Goal: Information Seeking & Learning: Learn about a topic

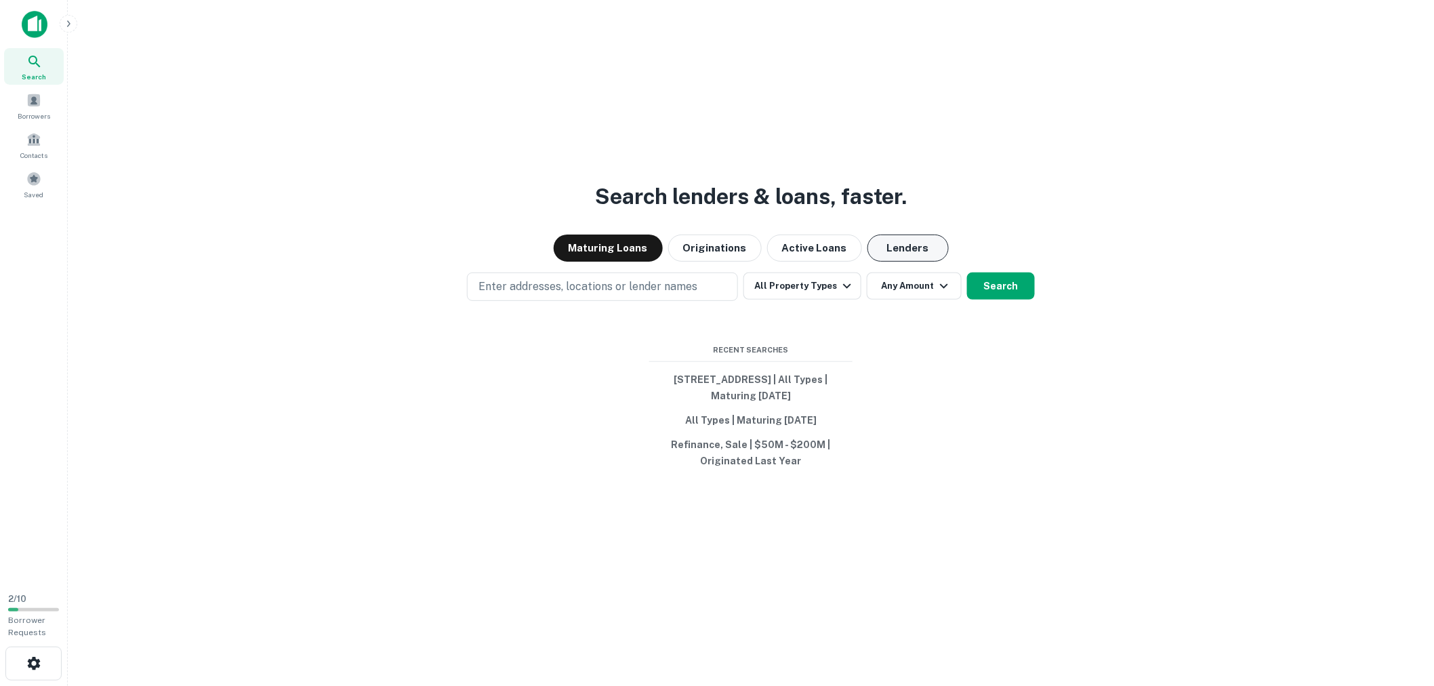
click at [868, 242] on button "Lenders" at bounding box center [908, 247] width 81 height 27
click at [893, 252] on button "Lenders" at bounding box center [908, 247] width 81 height 27
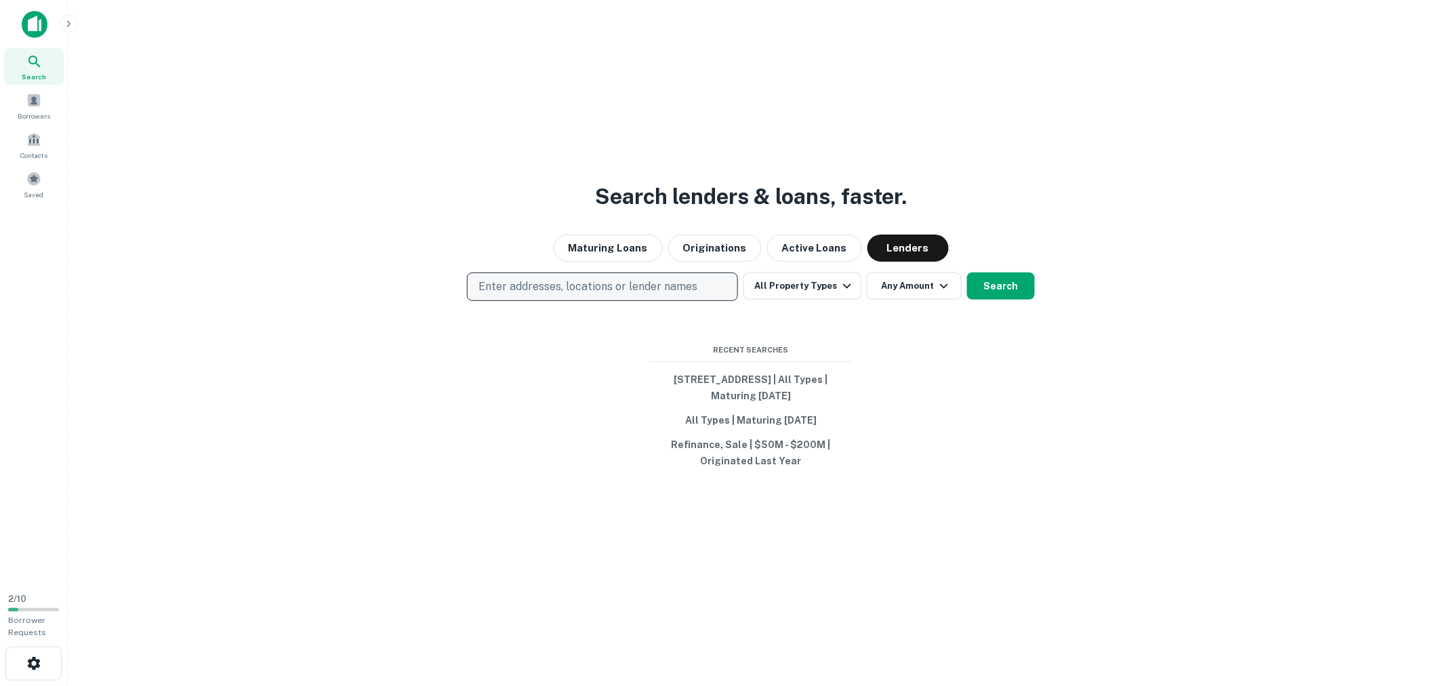
click at [639, 287] on p "Enter addresses, locations or lender names" at bounding box center [587, 287] width 219 height 16
click at [697, 286] on button "Enter addresses, locations or lender names" at bounding box center [602, 286] width 271 height 28
type input "**********"
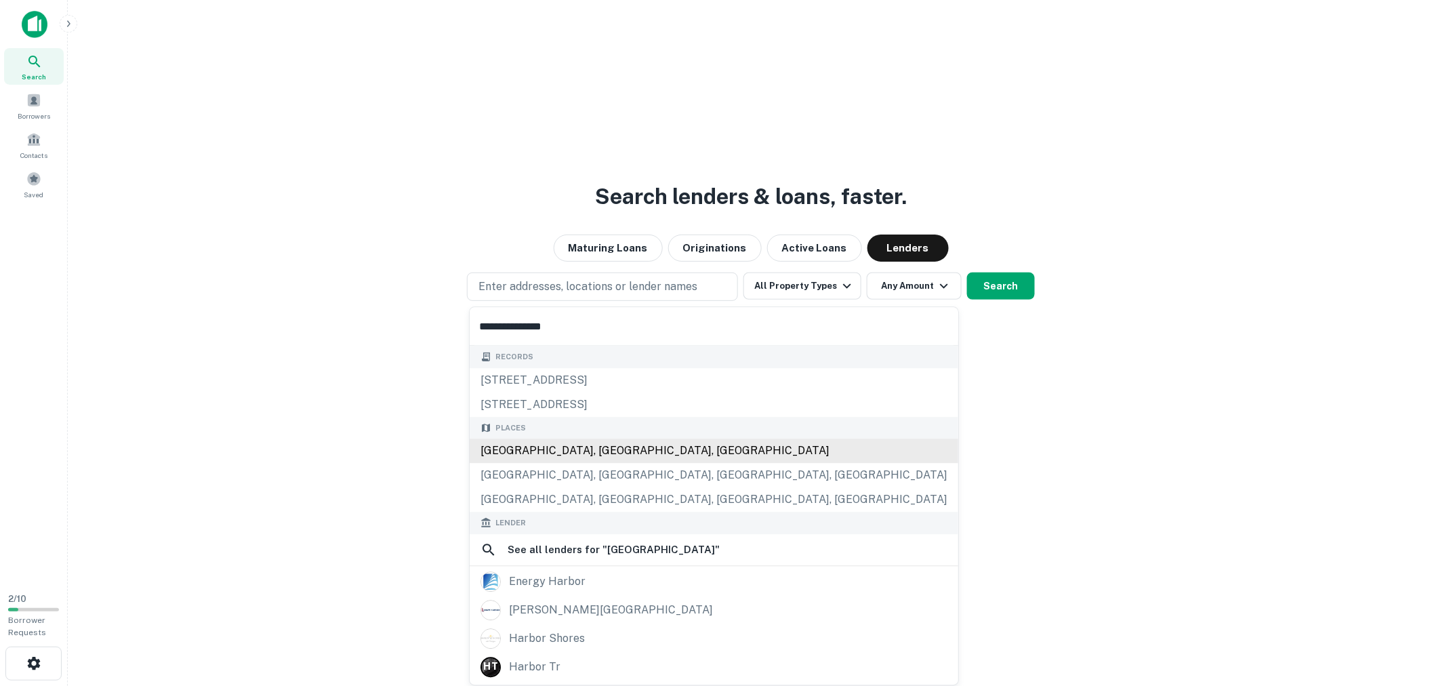
click at [660, 452] on div "[GEOGRAPHIC_DATA], [GEOGRAPHIC_DATA], [GEOGRAPHIC_DATA]" at bounding box center [714, 450] width 489 height 24
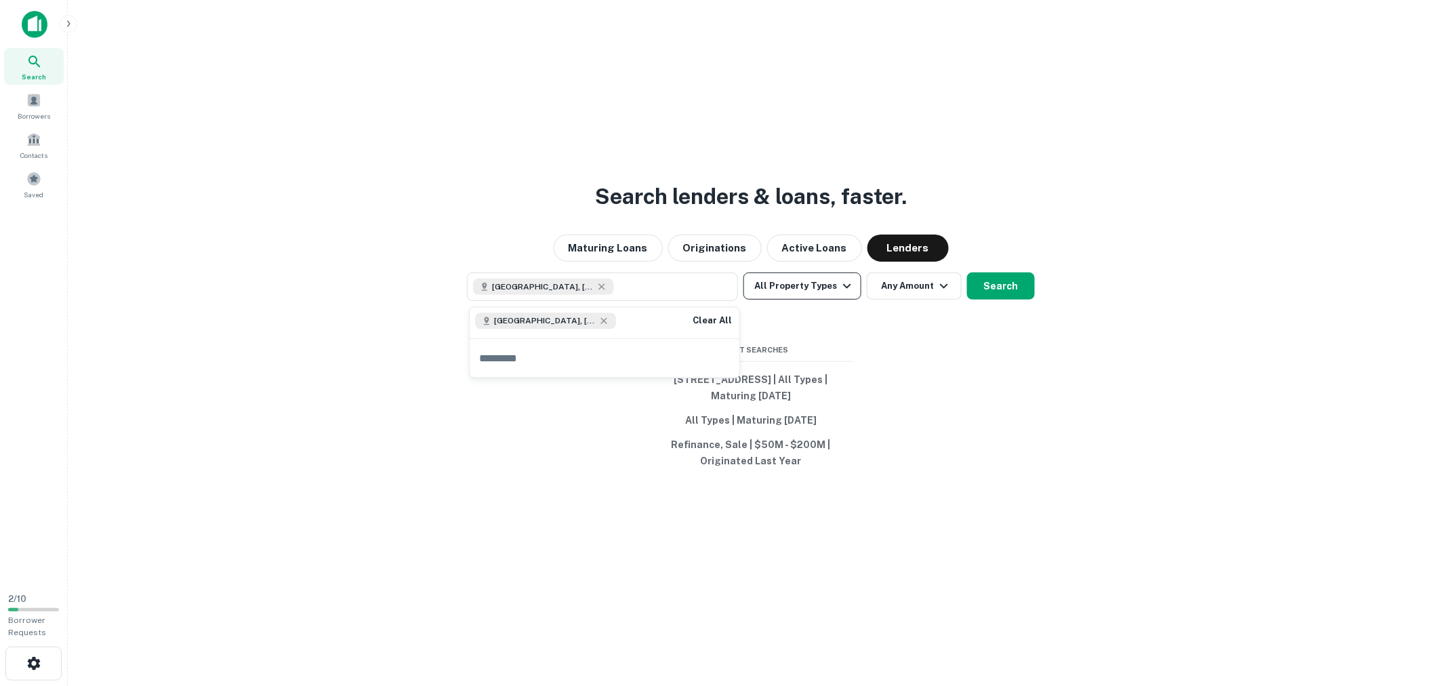
click at [839, 287] on icon "button" at bounding box center [847, 286] width 16 height 16
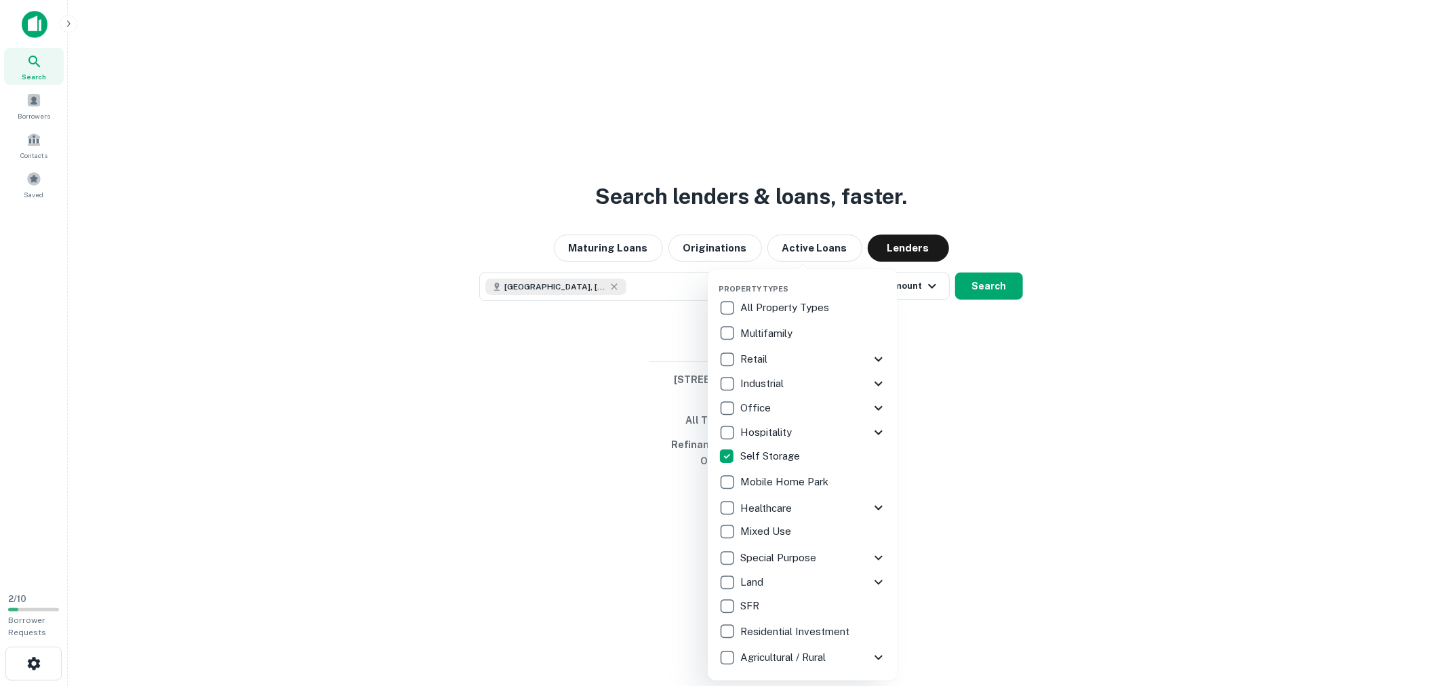
click at [876, 558] on icon at bounding box center [878, 558] width 16 height 16
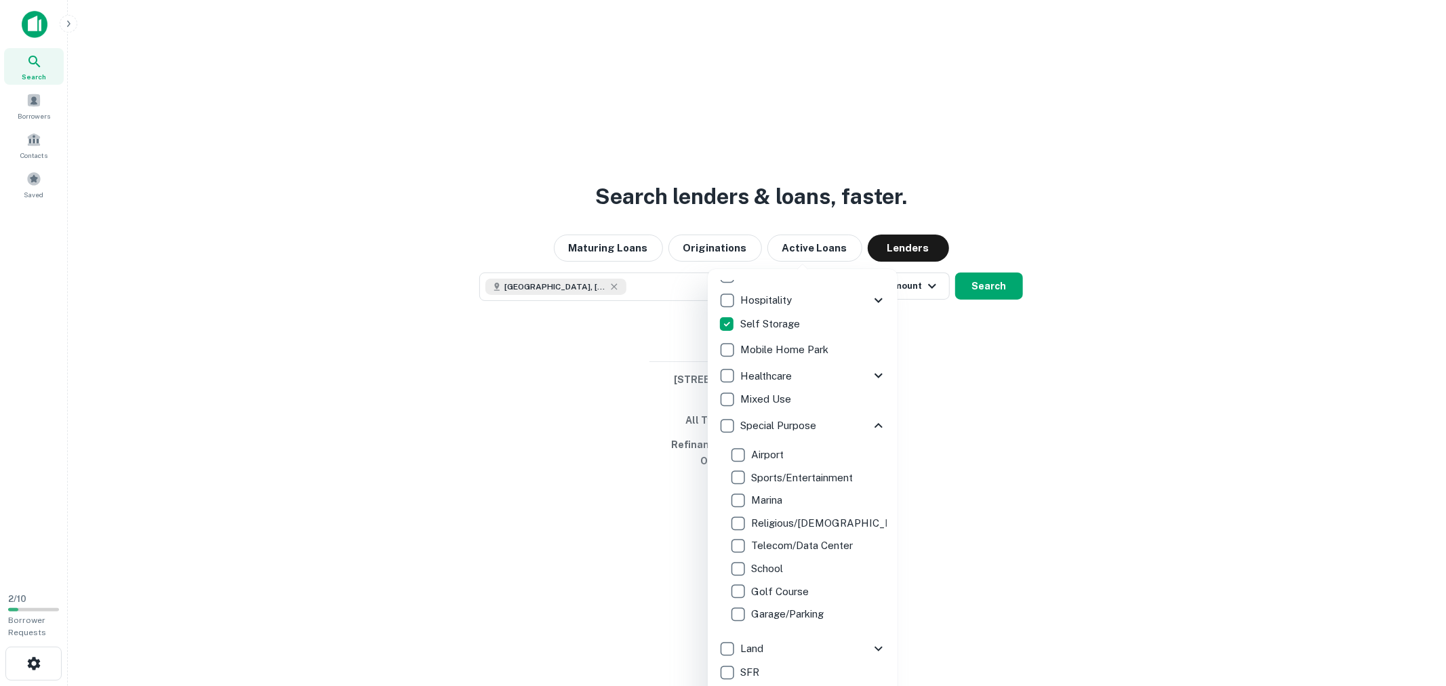
scroll to position [153, 0]
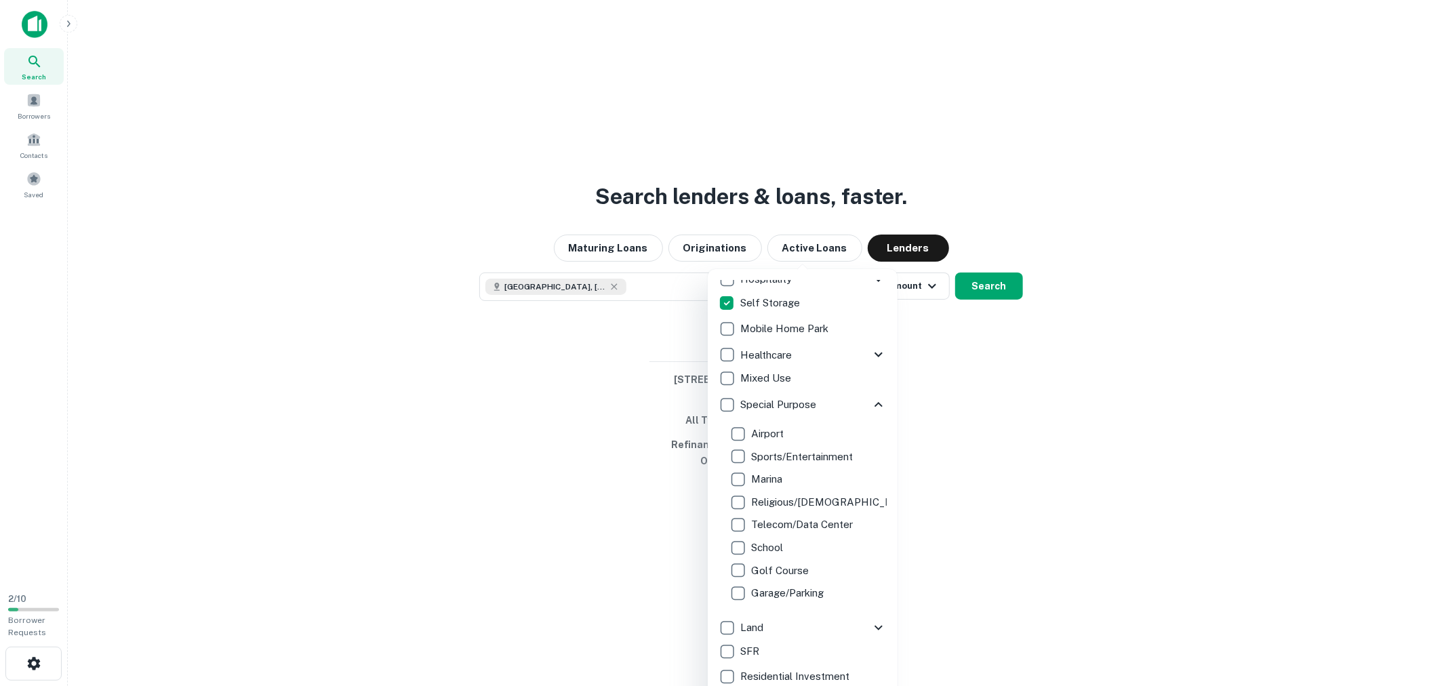
click at [855, 401] on div "Special Purpose" at bounding box center [794, 404] width 152 height 23
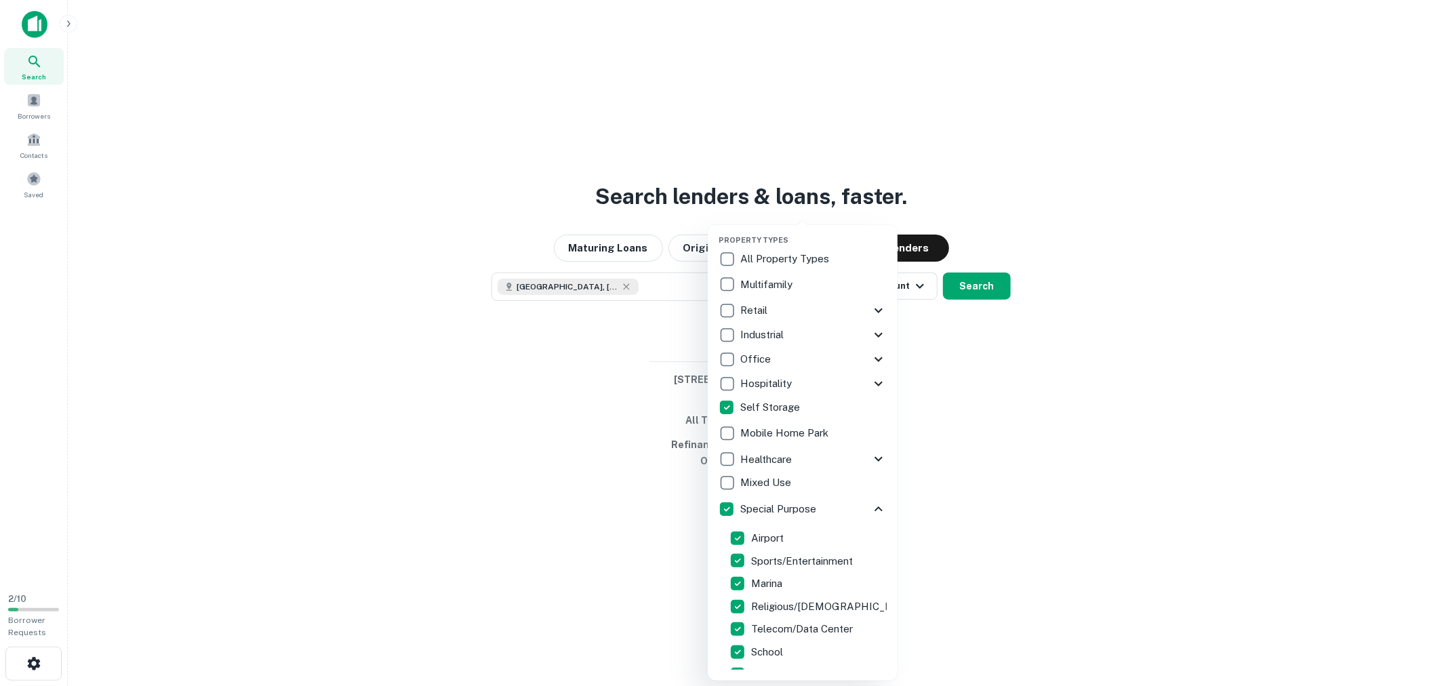
scroll to position [0, 0]
click at [870, 510] on icon at bounding box center [878, 514] width 16 height 16
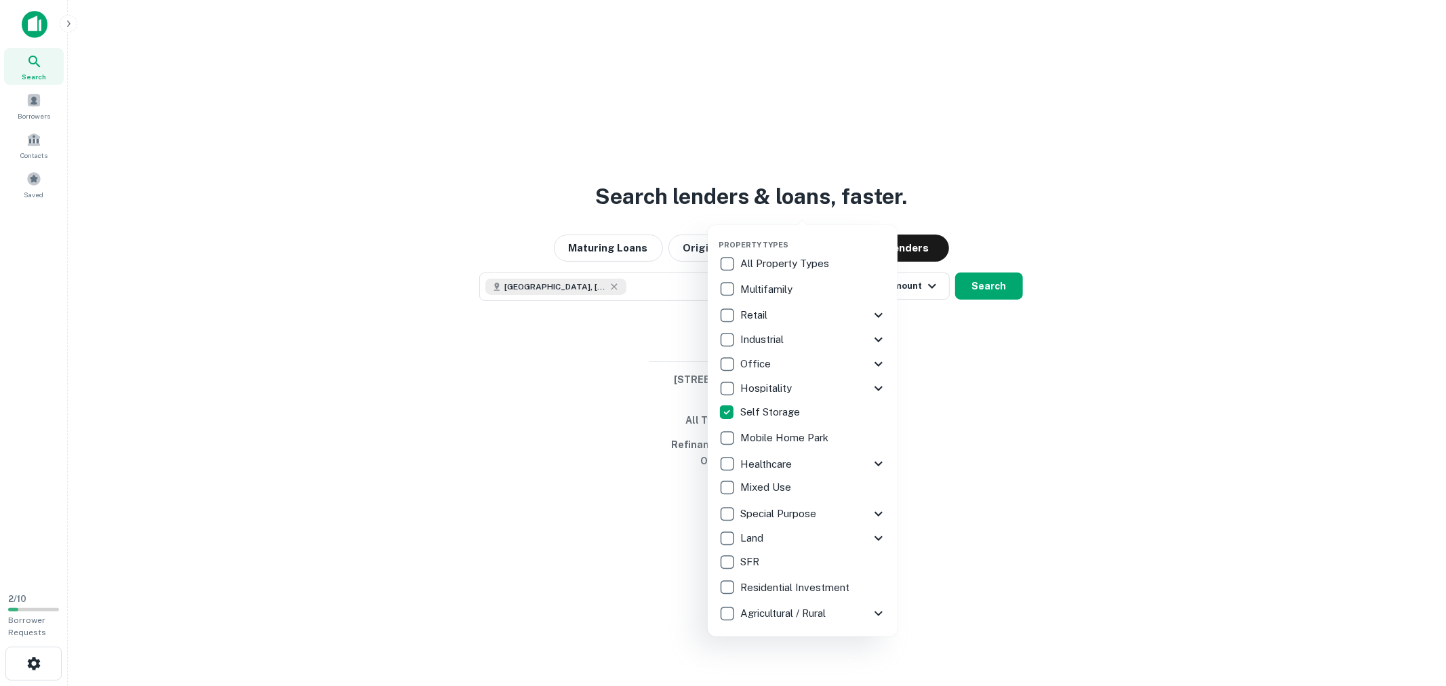
click at [976, 388] on div at bounding box center [723, 343] width 1446 height 686
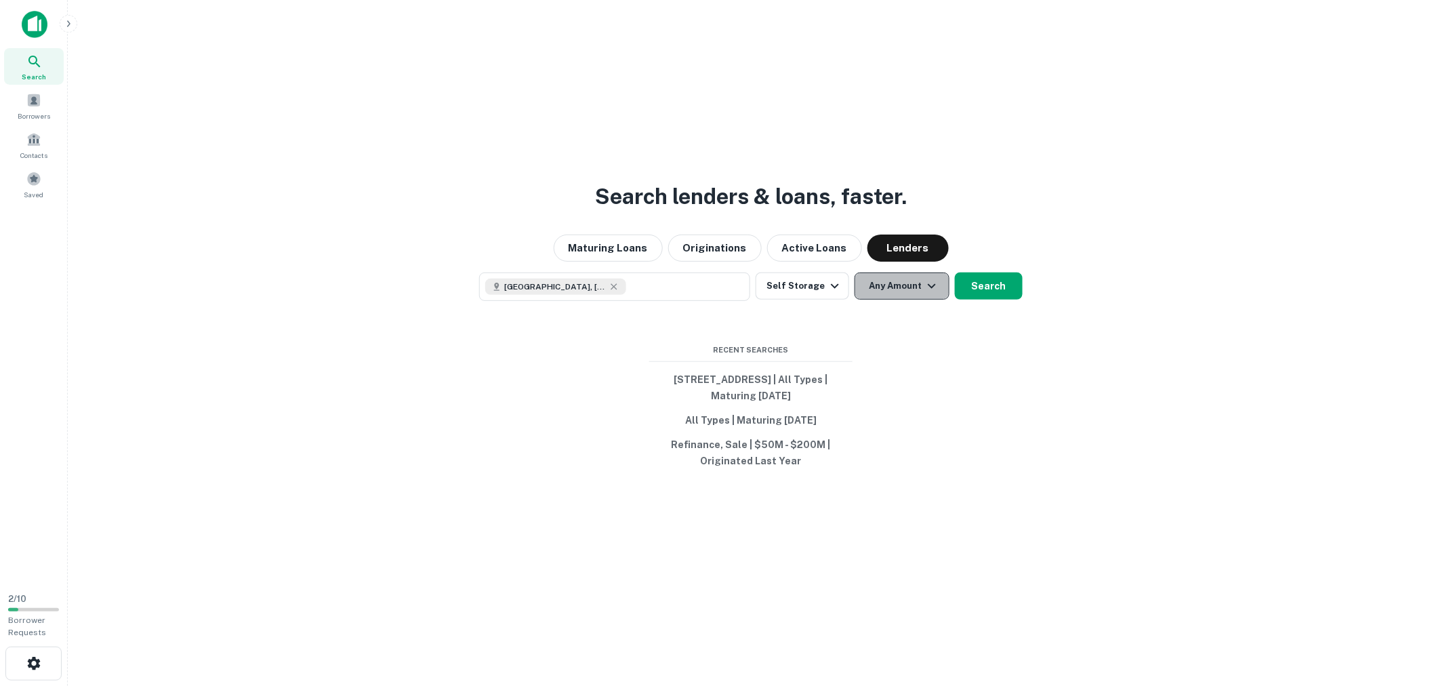
click at [924, 283] on icon "button" at bounding box center [932, 286] width 16 height 16
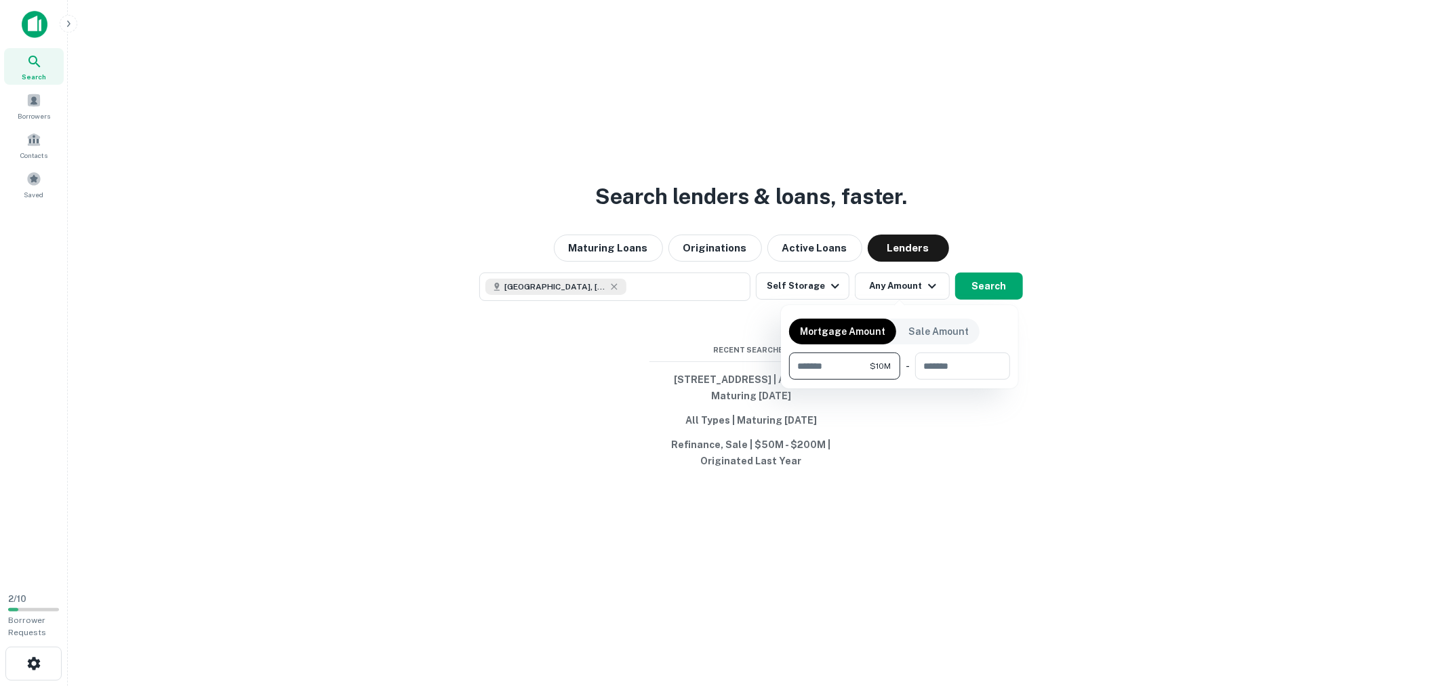
type input "********"
click at [918, 417] on div at bounding box center [723, 343] width 1446 height 686
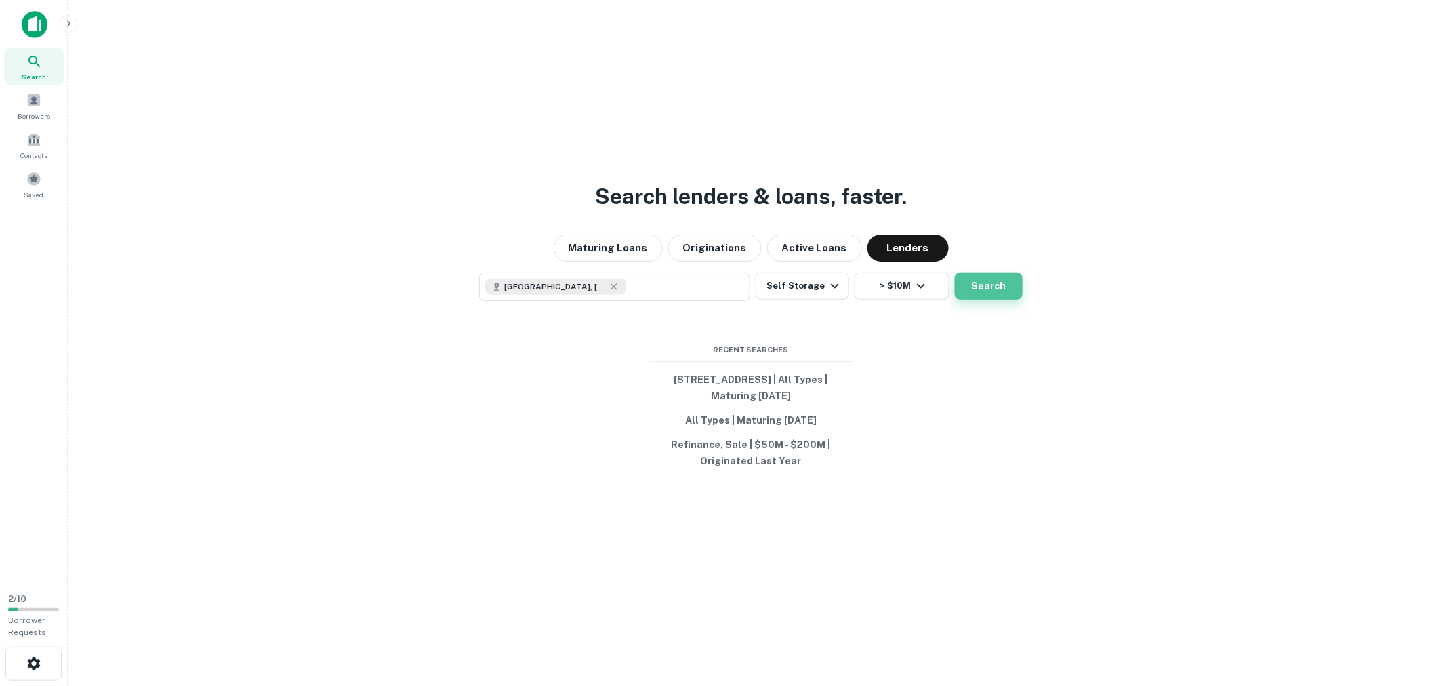
click at [994, 285] on button "Search" at bounding box center [989, 285] width 68 height 27
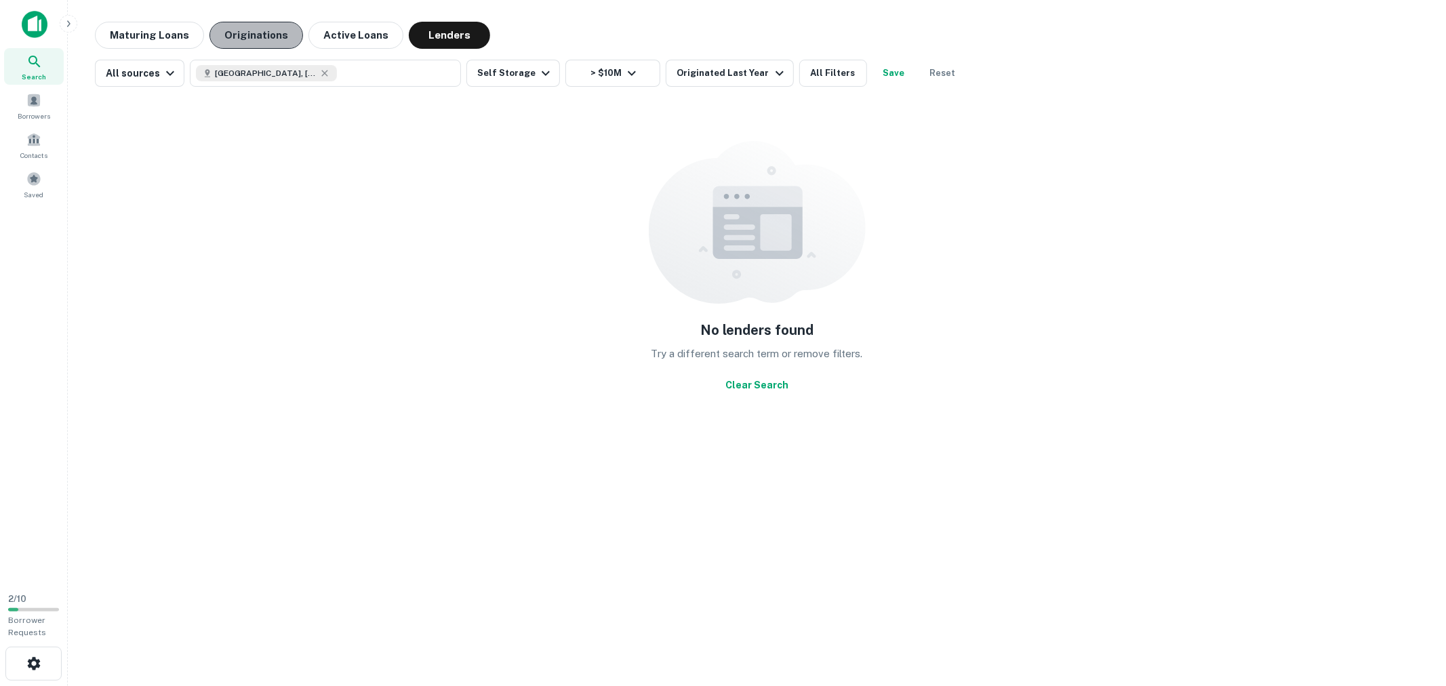
click at [269, 36] on button "Originations" at bounding box center [256, 35] width 94 height 27
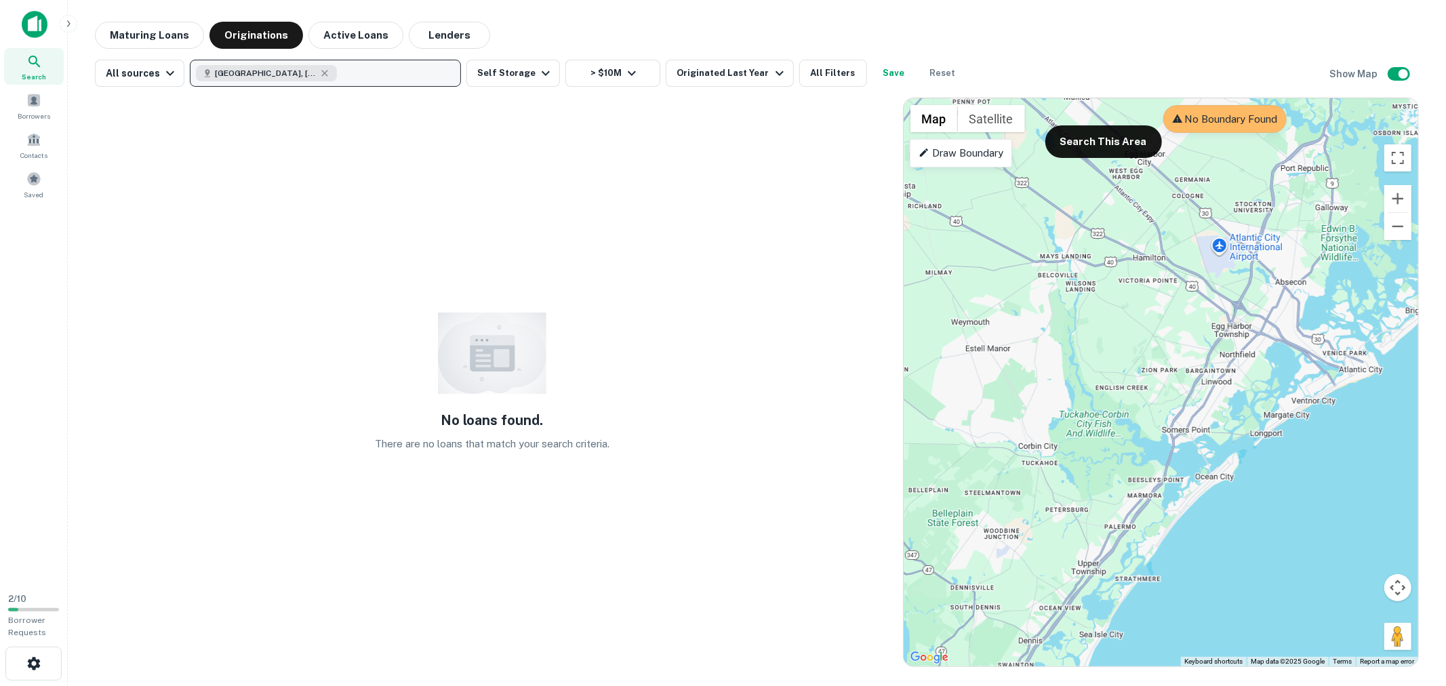
click at [363, 69] on button "[GEOGRAPHIC_DATA], [GEOGRAPHIC_DATA], [GEOGRAPHIC_DATA]" at bounding box center [325, 73] width 271 height 27
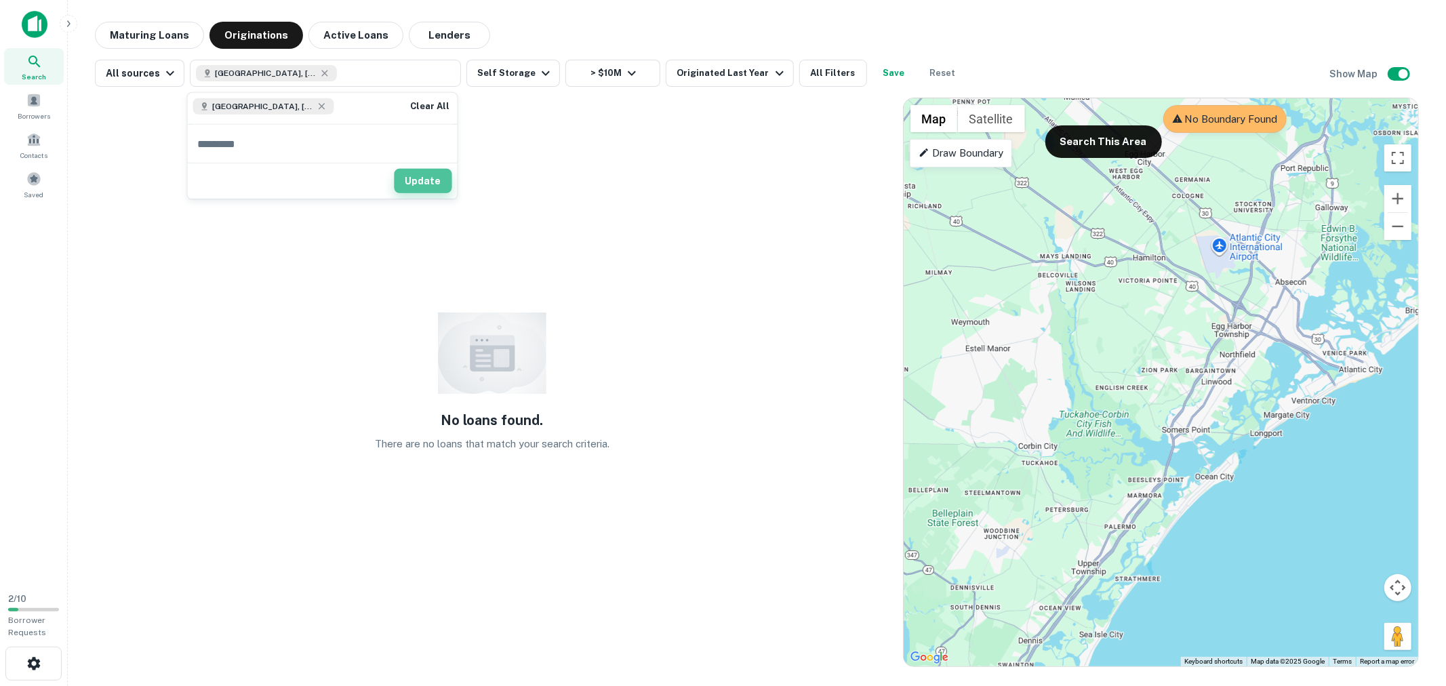
click at [436, 190] on button "Update" at bounding box center [423, 181] width 58 height 24
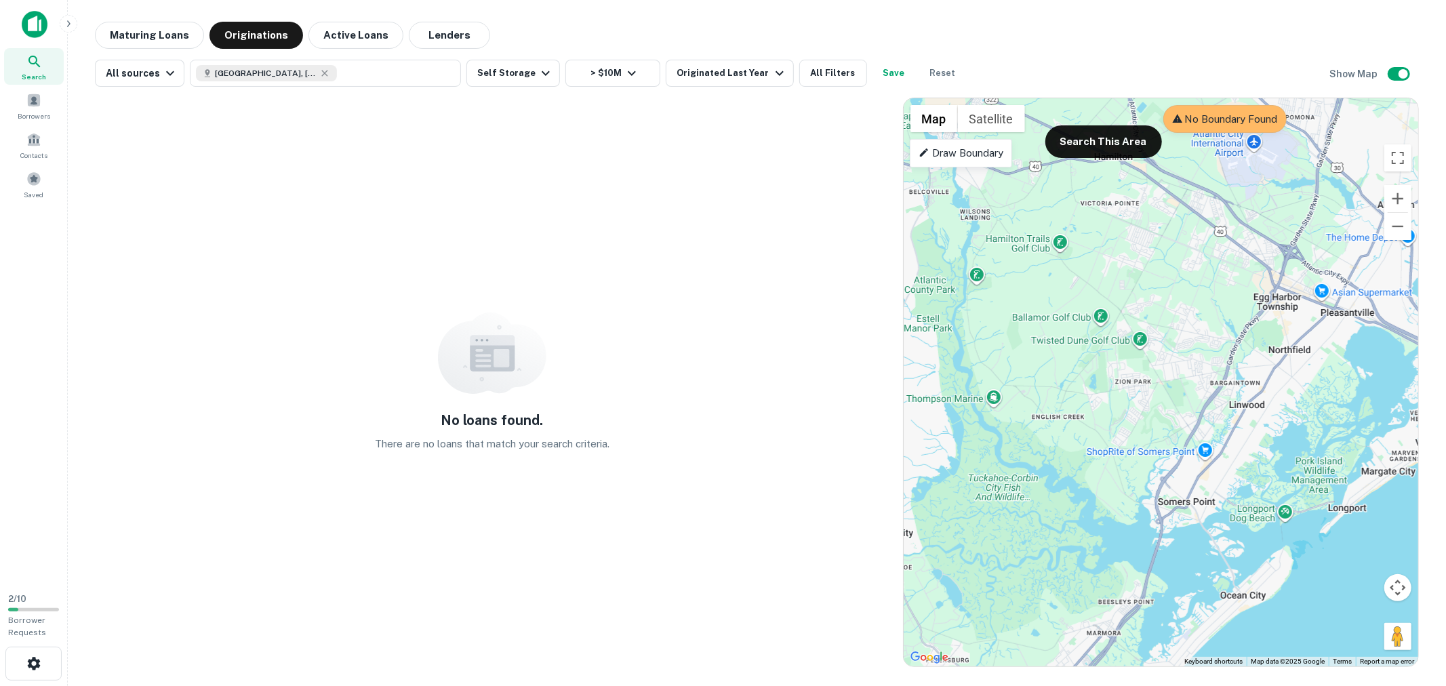
drag, startPoint x: 1236, startPoint y: 305, endPoint x: 1200, endPoint y: 423, distance: 123.3
click at [1200, 423] on div at bounding box center [1160, 382] width 514 height 568
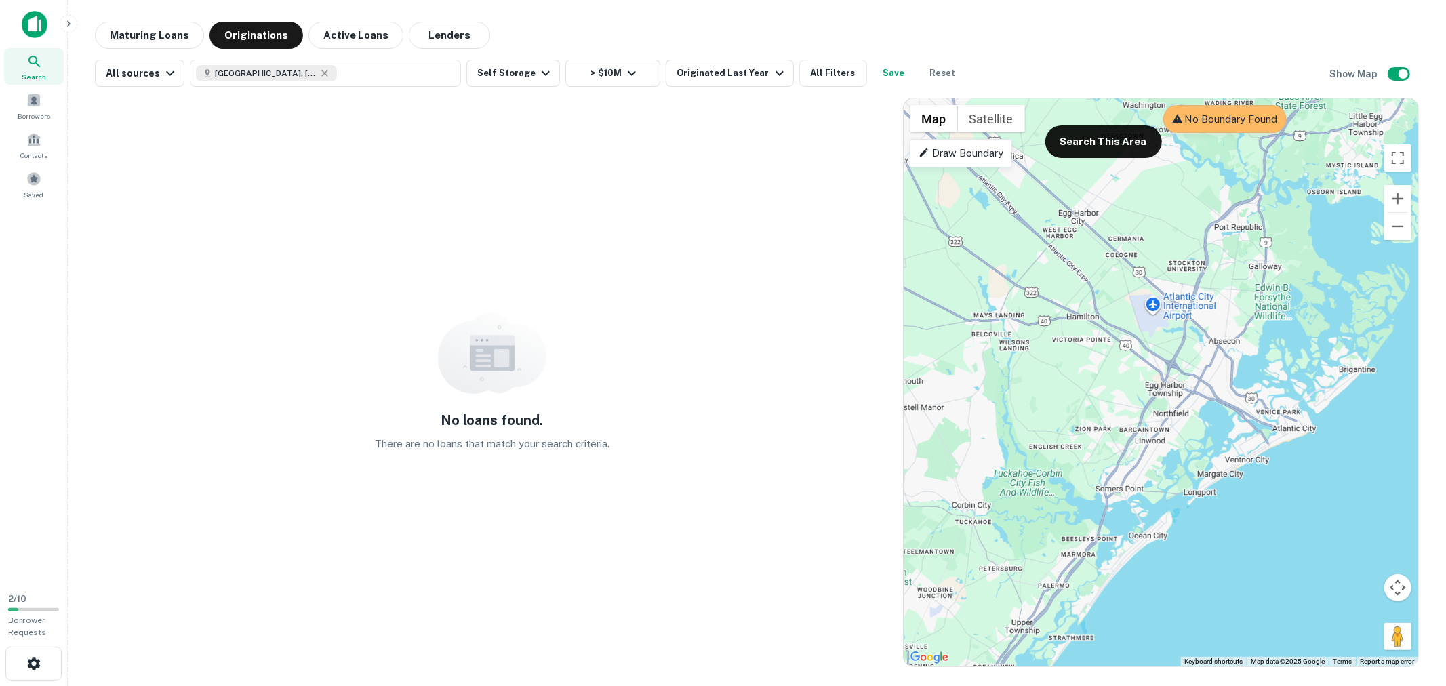
drag, startPoint x: 1290, startPoint y: 327, endPoint x: 1178, endPoint y: 412, distance: 141.2
click at [1178, 412] on div at bounding box center [1160, 382] width 514 height 568
click at [1106, 140] on button "Search This Area" at bounding box center [1103, 141] width 117 height 33
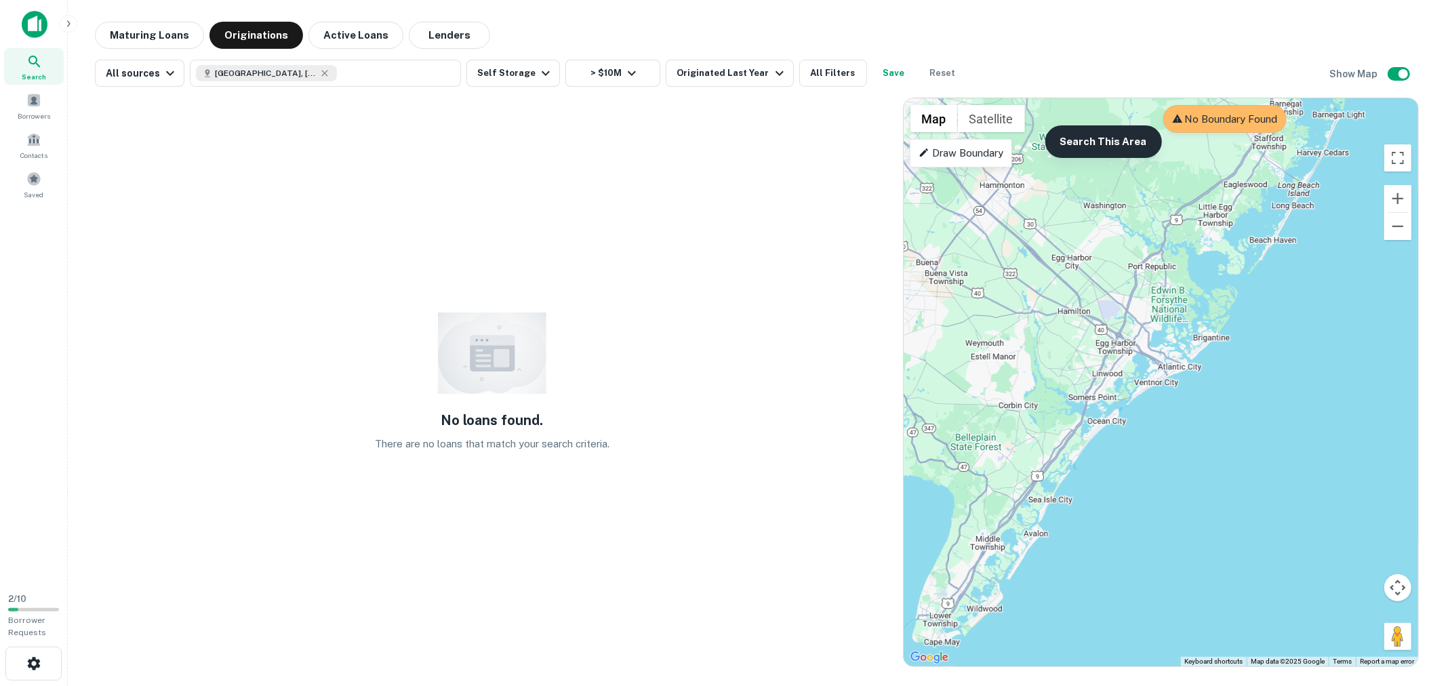
click at [1101, 147] on button "Search This Area" at bounding box center [1103, 141] width 117 height 33
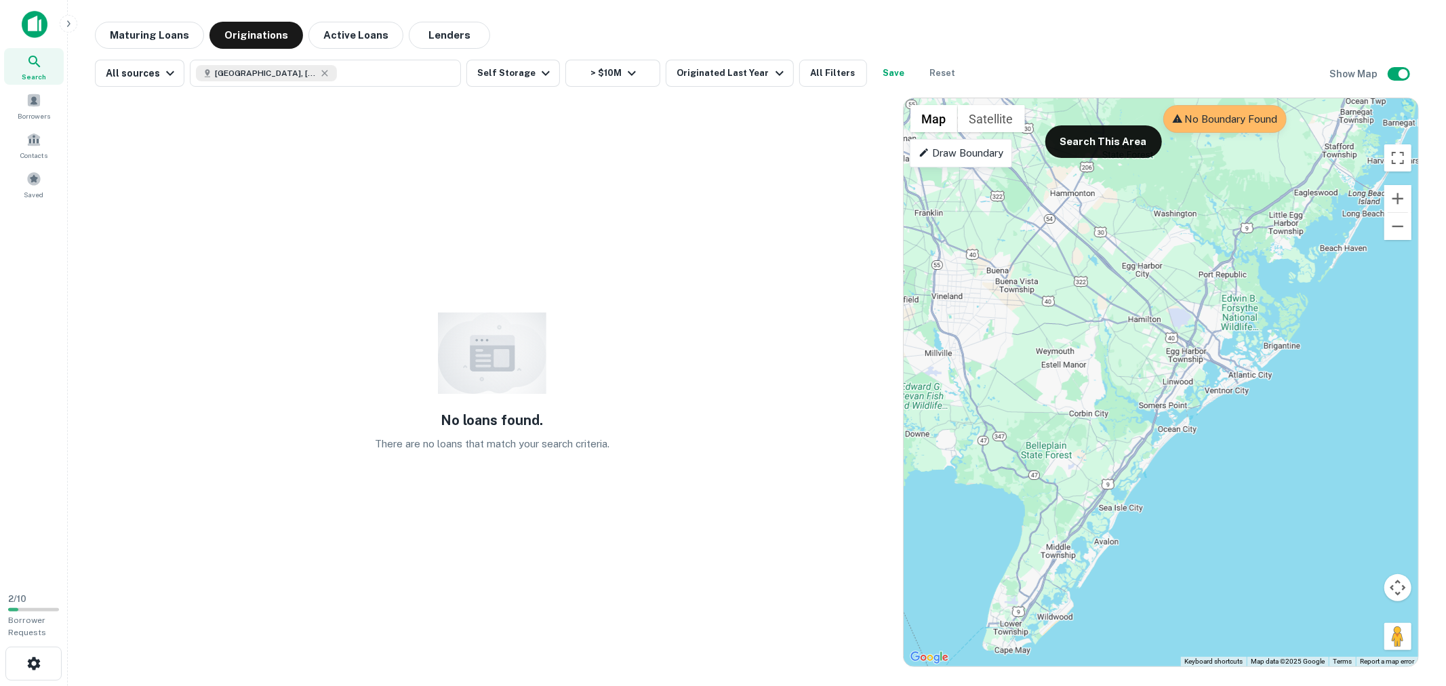
drag, startPoint x: 1101, startPoint y: 403, endPoint x: 1177, endPoint y: 411, distance: 75.7
click at [1177, 411] on div at bounding box center [1160, 382] width 514 height 568
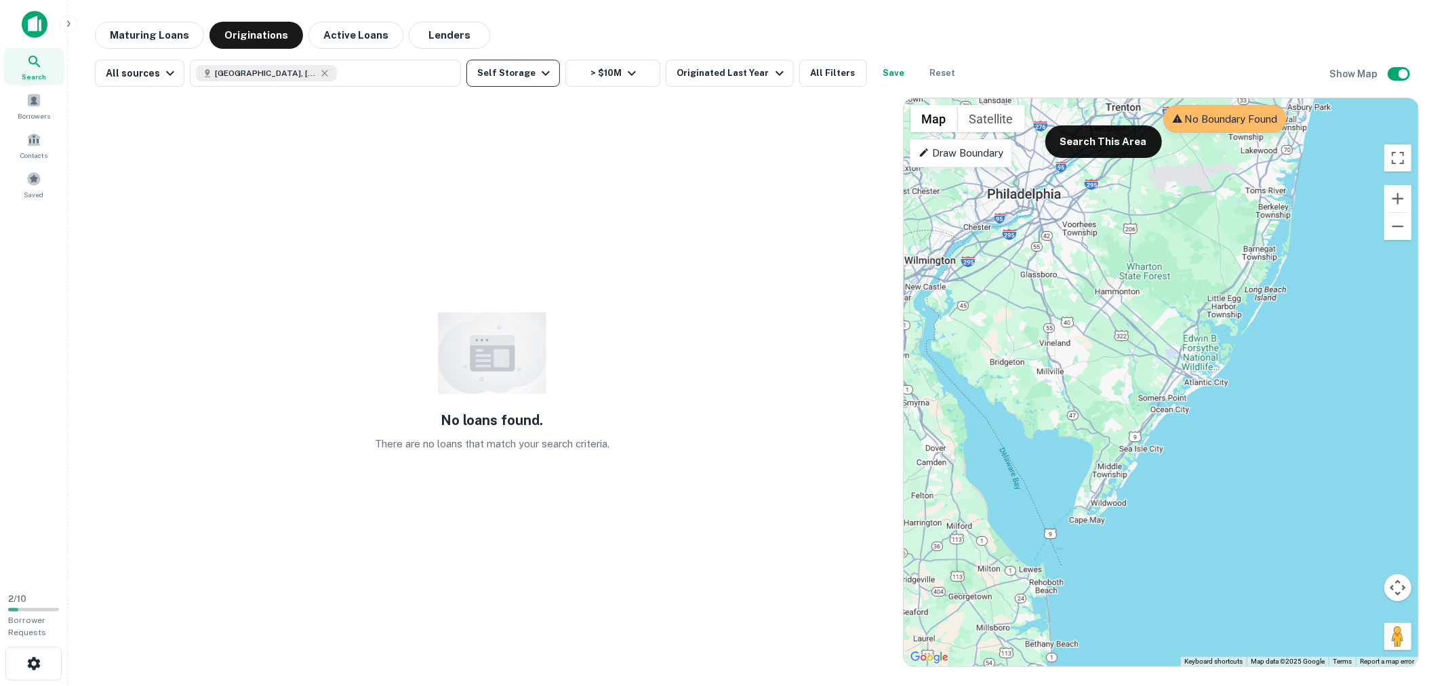
click at [526, 70] on button "Self Storage" at bounding box center [513, 73] width 94 height 27
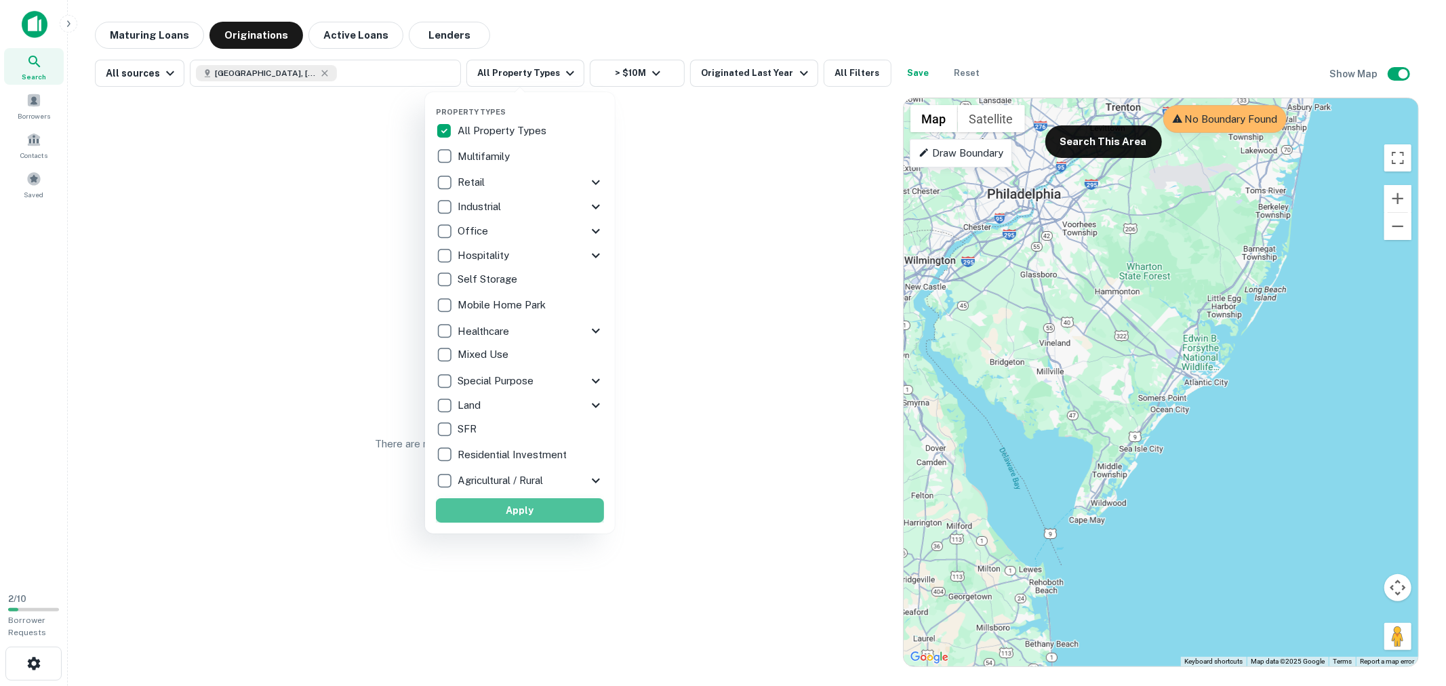
click at [483, 511] on button "Apply" at bounding box center [520, 510] width 168 height 24
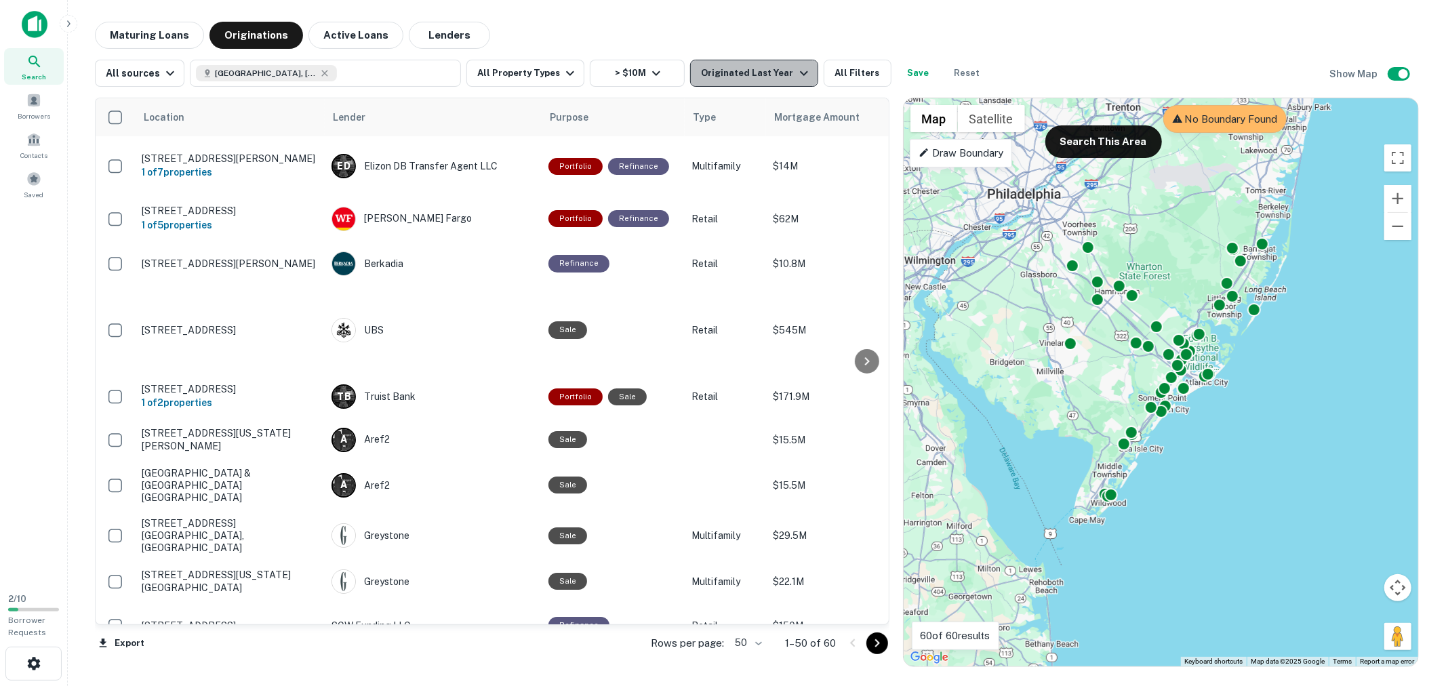
click at [775, 68] on div "Originated Last Year" at bounding box center [756, 73] width 110 height 16
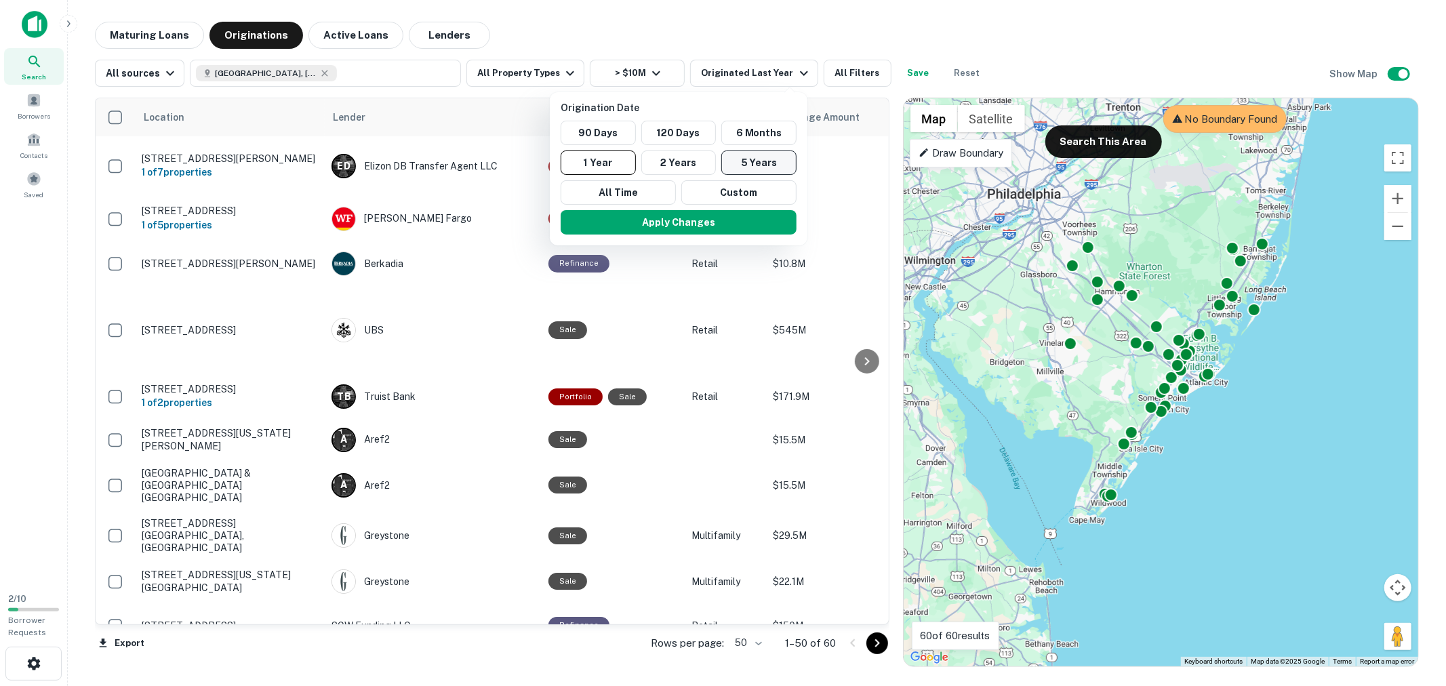
click at [747, 159] on button "5 Years" at bounding box center [758, 162] width 75 height 24
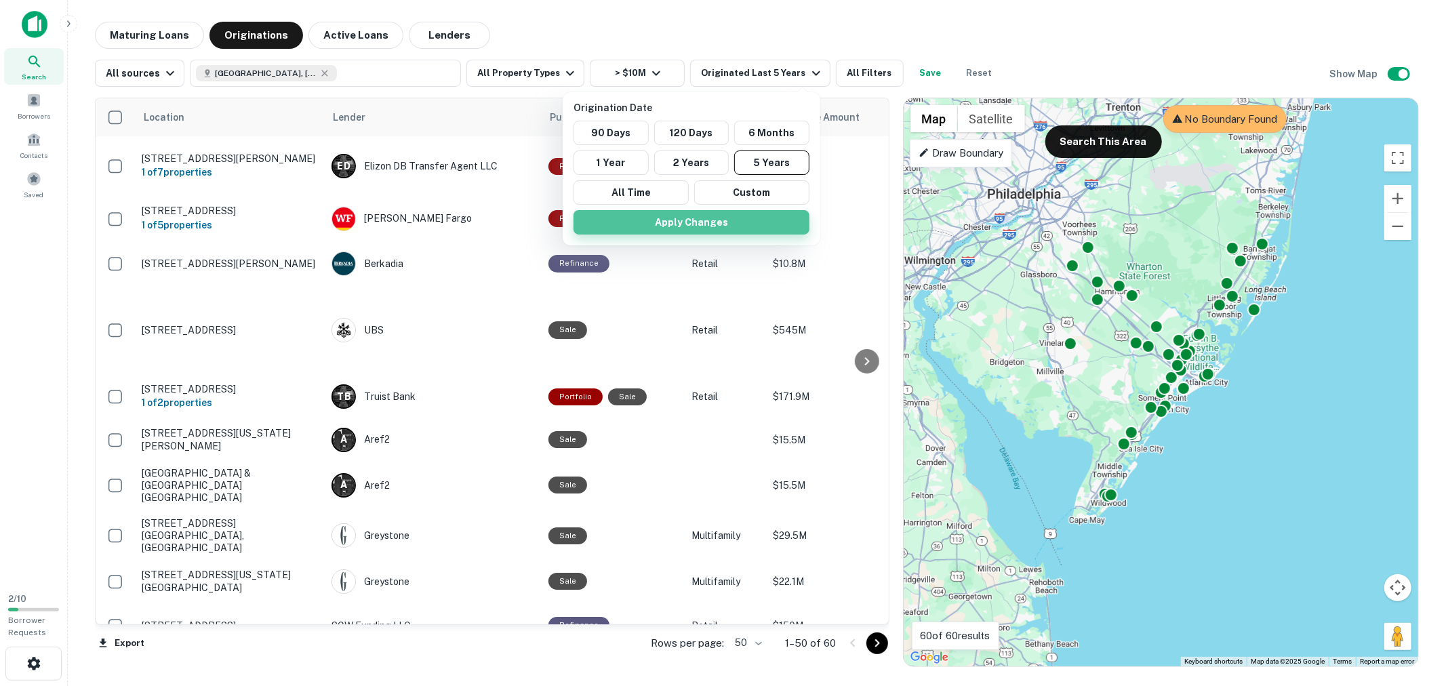
click at [748, 222] on button "Apply Changes" at bounding box center [691, 222] width 236 height 24
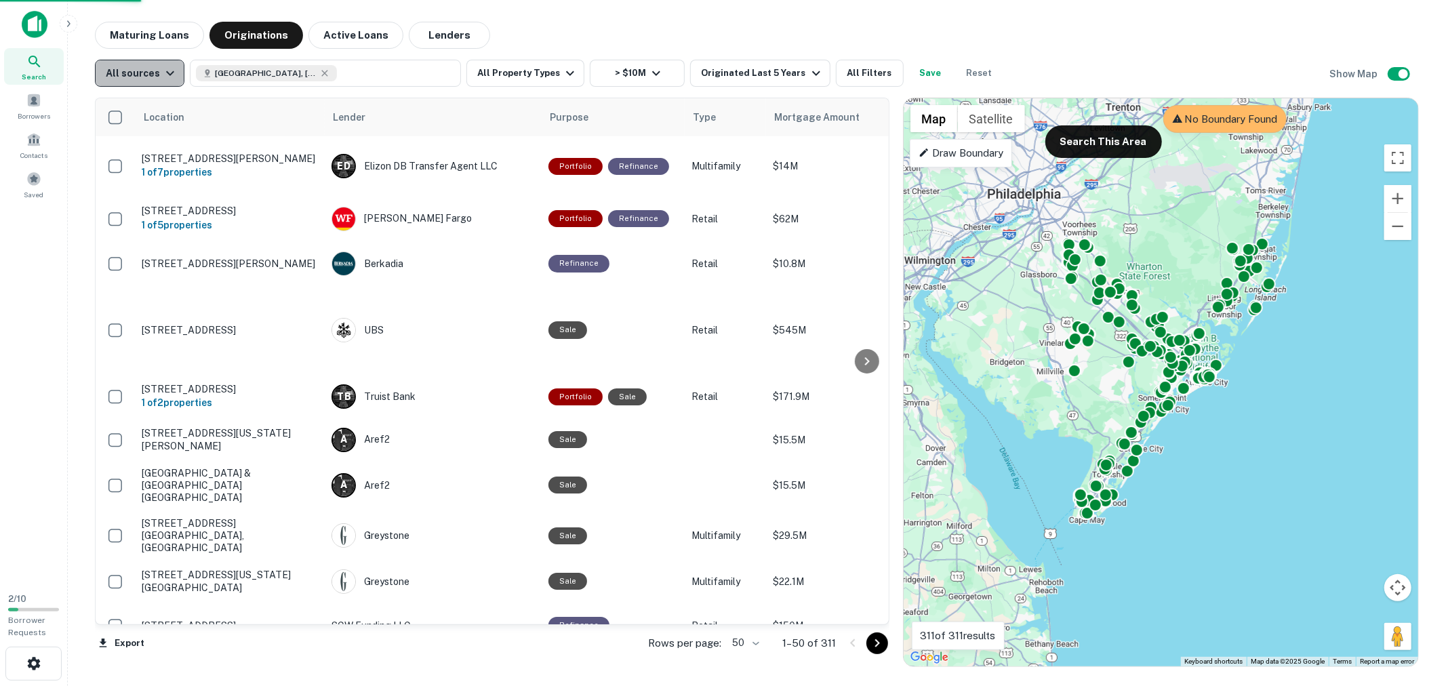
click at [162, 69] on icon "button" at bounding box center [170, 73] width 16 height 16
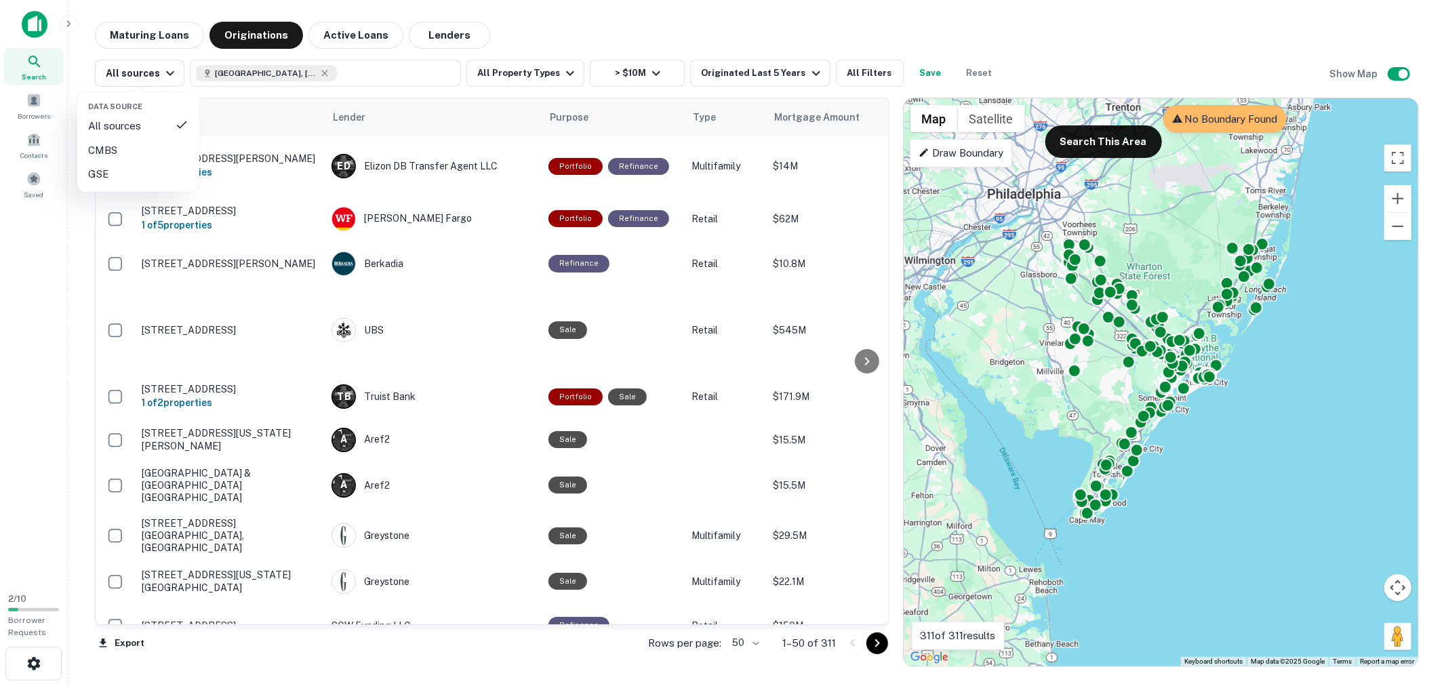
click at [851, 75] on div at bounding box center [723, 343] width 1446 height 686
click at [857, 79] on button "All Filters" at bounding box center [870, 73] width 68 height 27
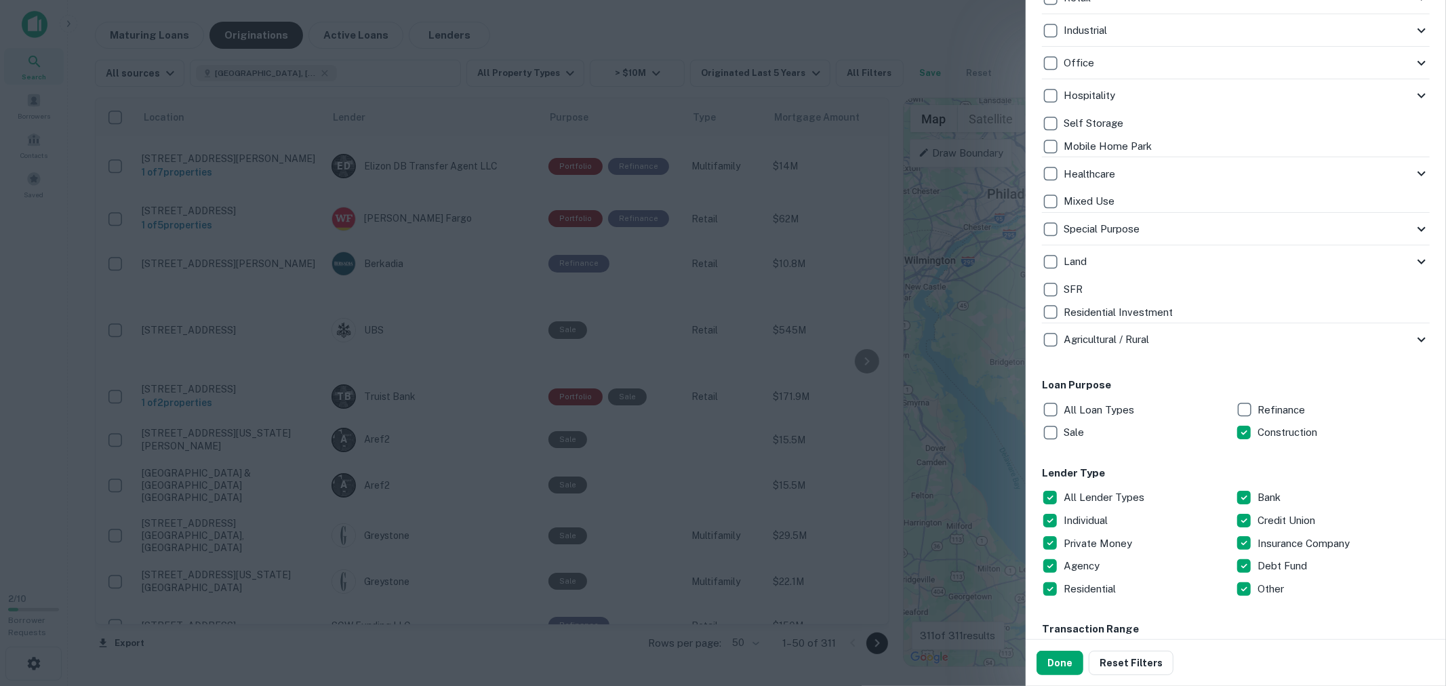
scroll to position [376, 0]
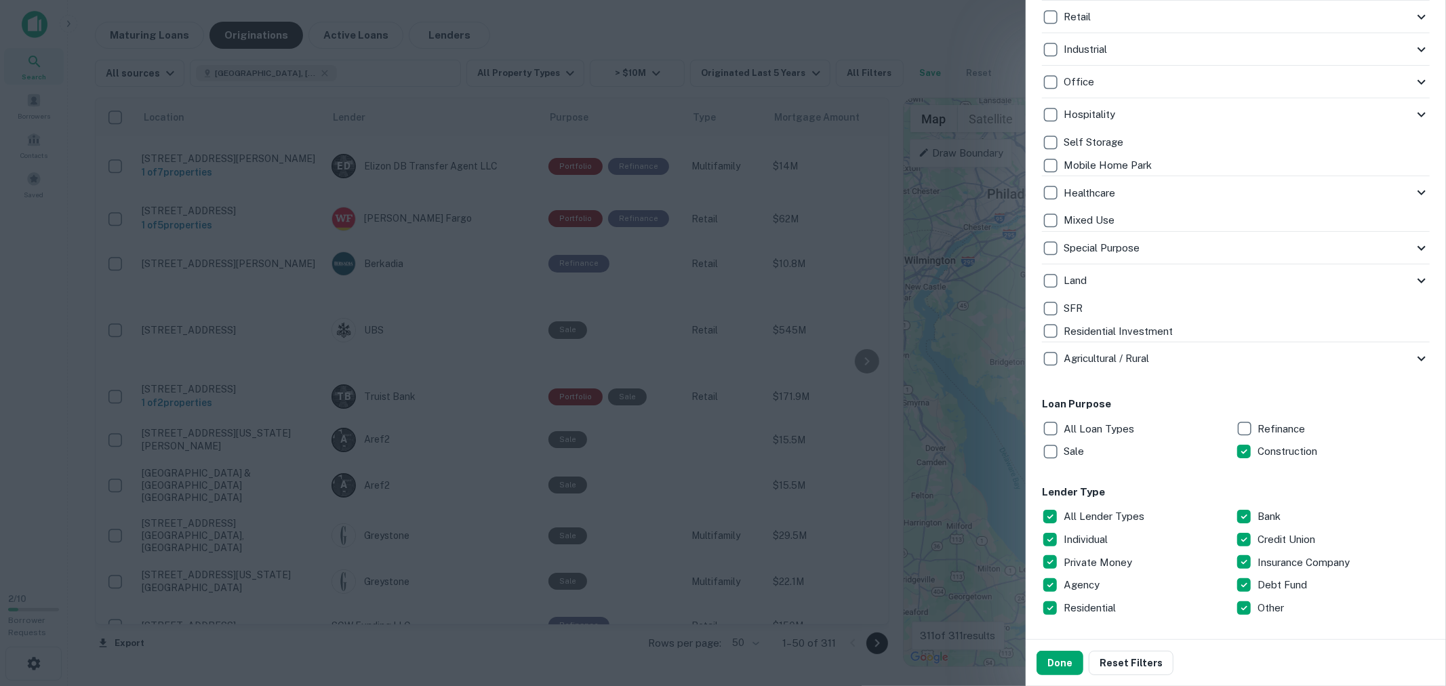
click at [1079, 512] on p "All Lender Types" at bounding box center [1104, 516] width 83 height 16
click at [1057, 661] on button "Done" at bounding box center [1059, 663] width 47 height 24
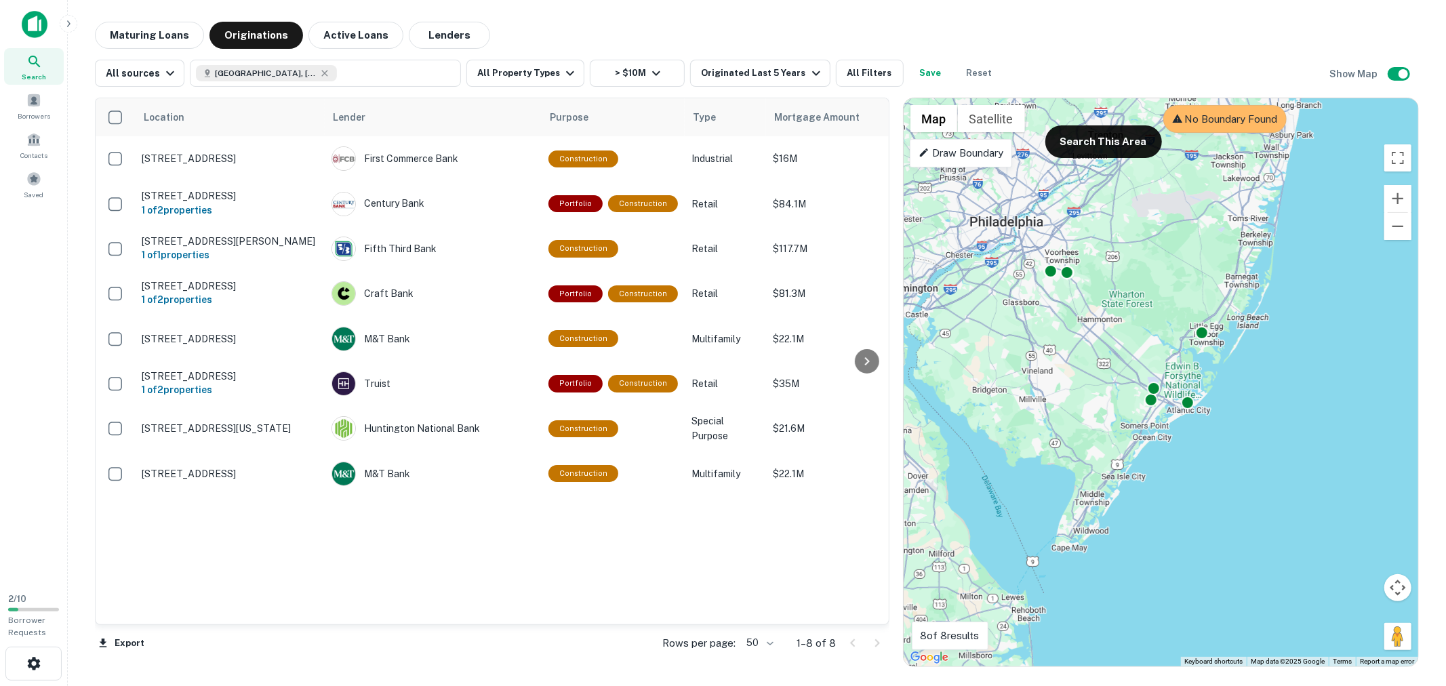
drag, startPoint x: 1182, startPoint y: 457, endPoint x: 1212, endPoint y: 480, distance: 37.3
click at [1212, 480] on div "To activate drag with keyboard, press Alt + Enter. Once in keyboard drag state,…" at bounding box center [1160, 382] width 514 height 568
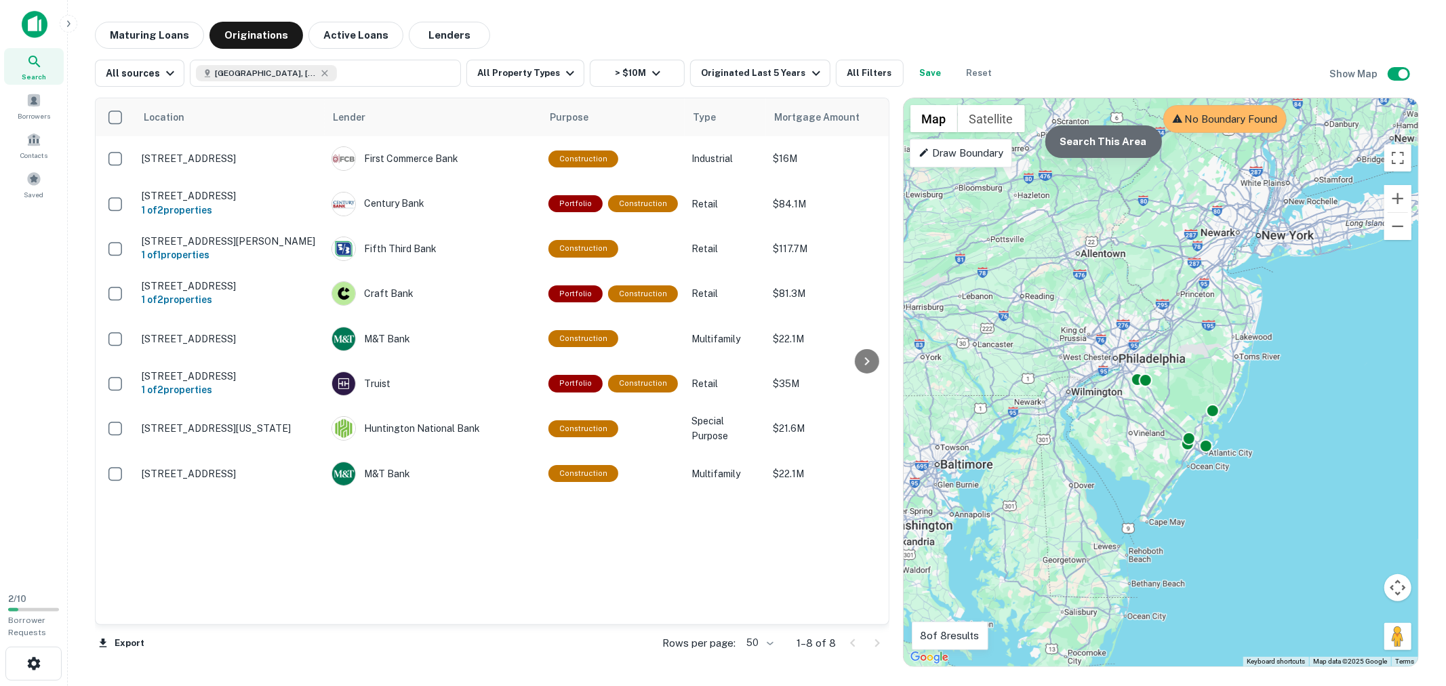
click at [1122, 150] on button "Search This Area" at bounding box center [1103, 141] width 117 height 33
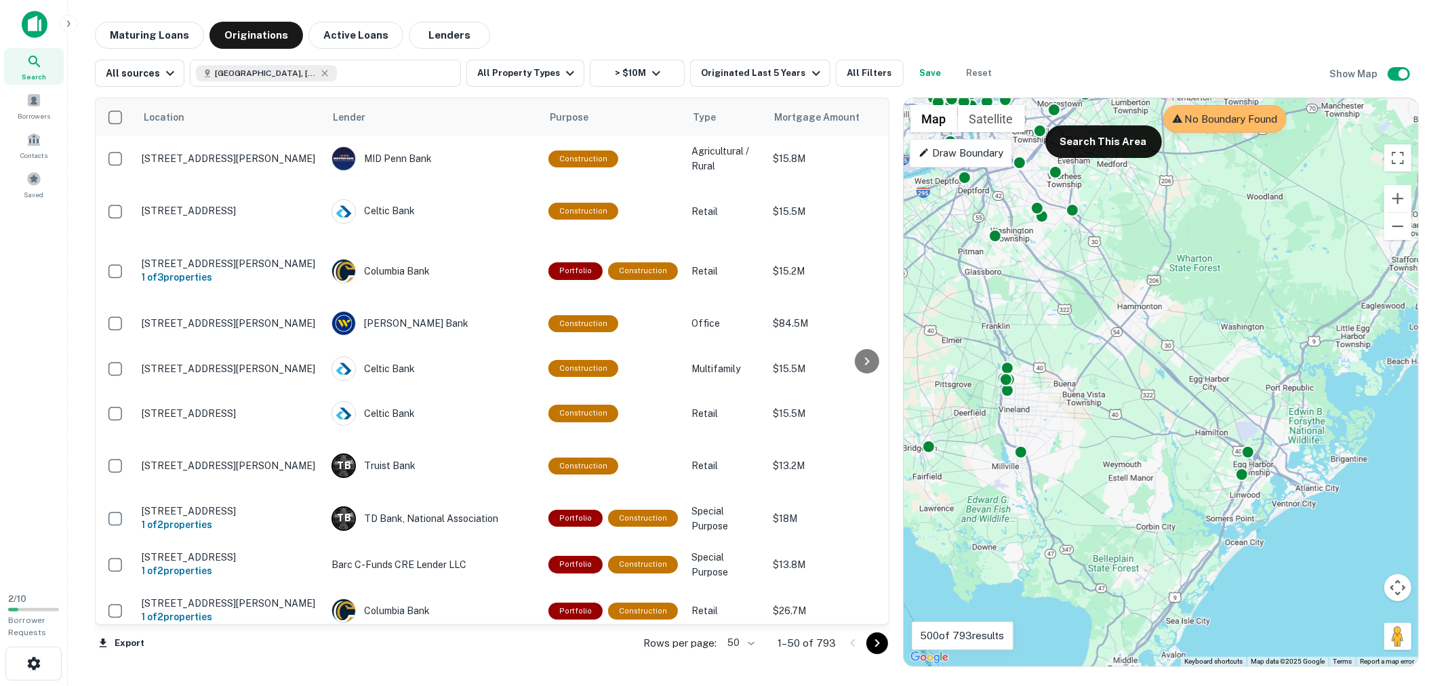
click at [1159, 315] on div "To activate drag with keyboard, press Alt + Enter. Once in keyboard drag state,…" at bounding box center [1160, 382] width 514 height 568
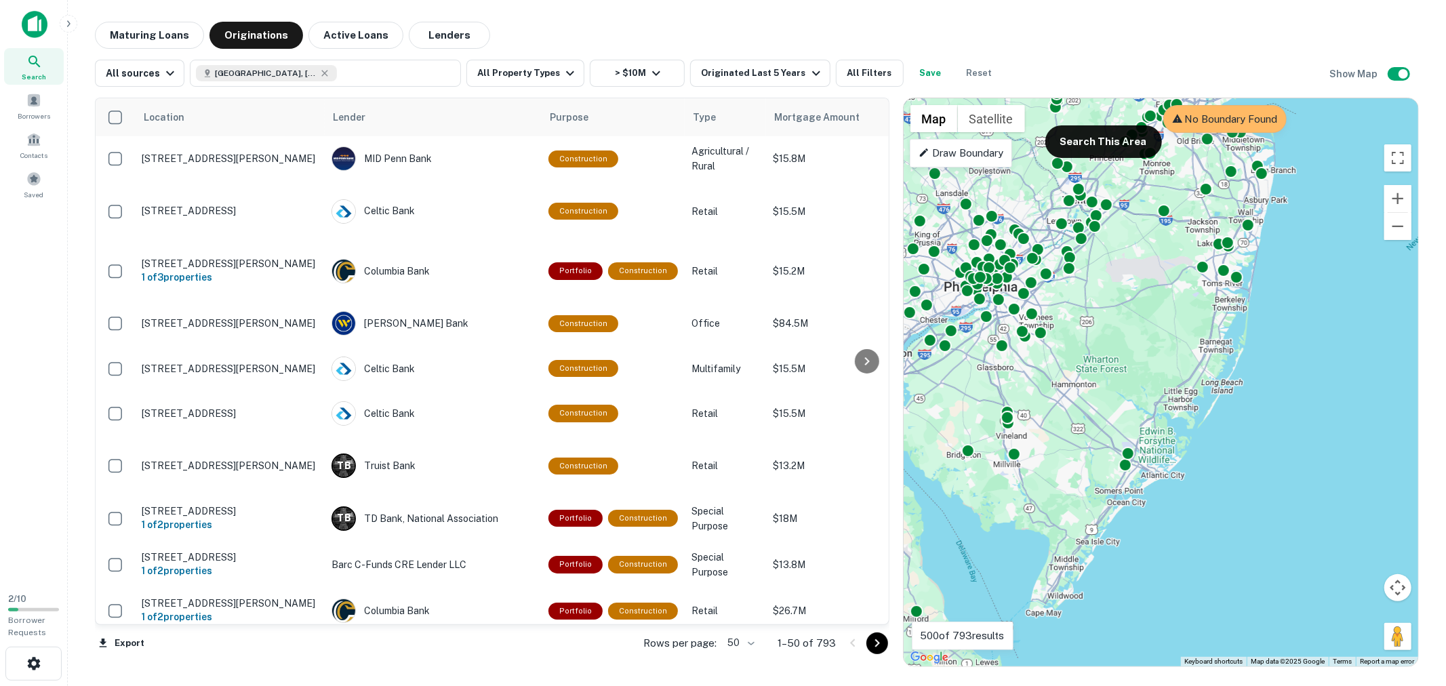
drag, startPoint x: 1181, startPoint y: 297, endPoint x: 1107, endPoint y: 369, distance: 103.5
click at [1107, 369] on div "To activate drag with keyboard, press Alt + Enter. Once in keyboard drag state,…" at bounding box center [1160, 382] width 514 height 568
click at [546, 79] on button "All Property Types" at bounding box center [525, 73] width 118 height 27
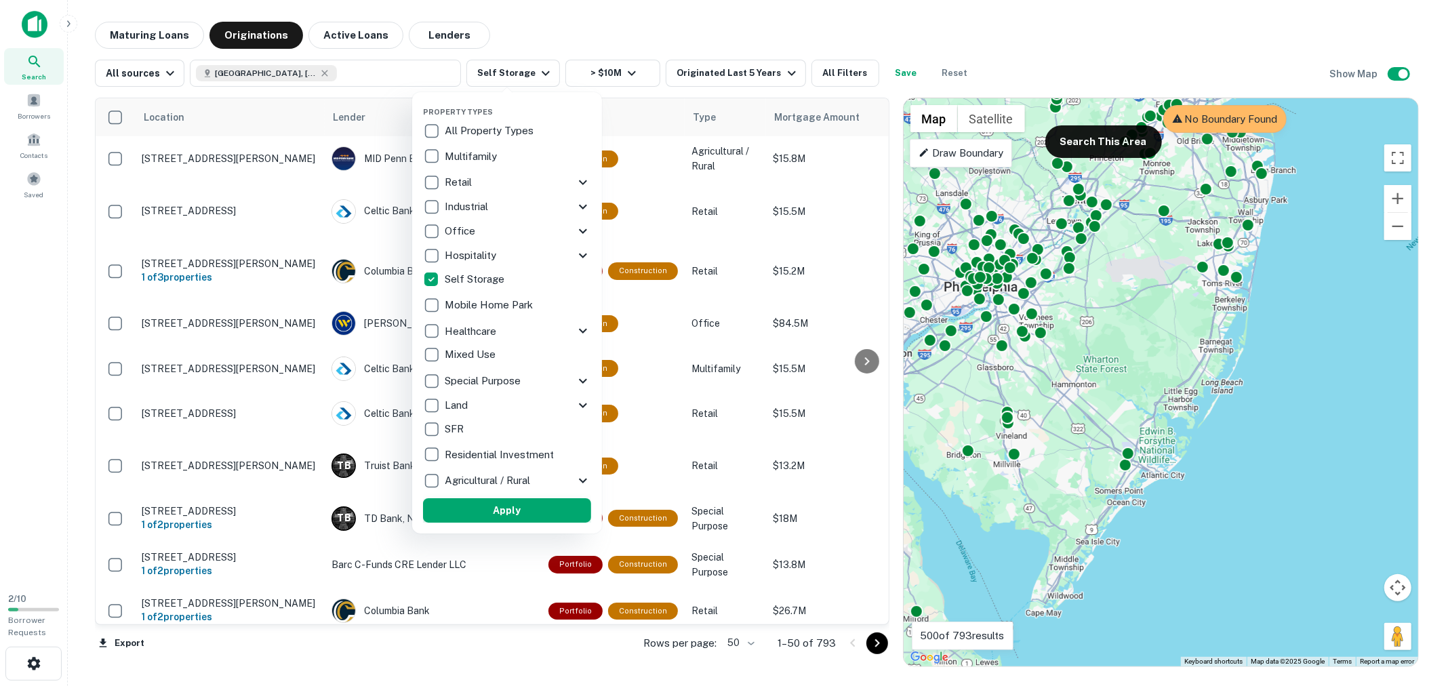
click at [534, 500] on button "Apply" at bounding box center [507, 510] width 168 height 24
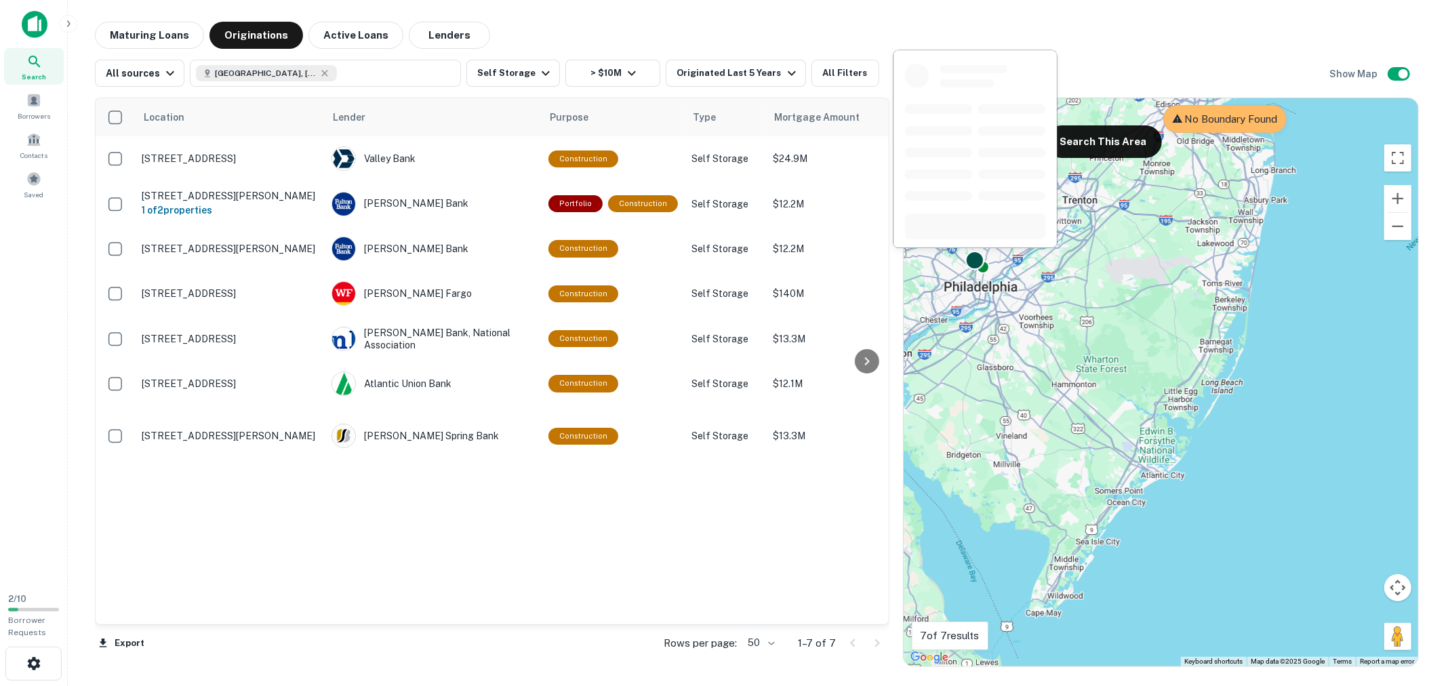
click at [976, 268] on div at bounding box center [975, 261] width 20 height 20
click at [987, 269] on div at bounding box center [983, 266] width 20 height 20
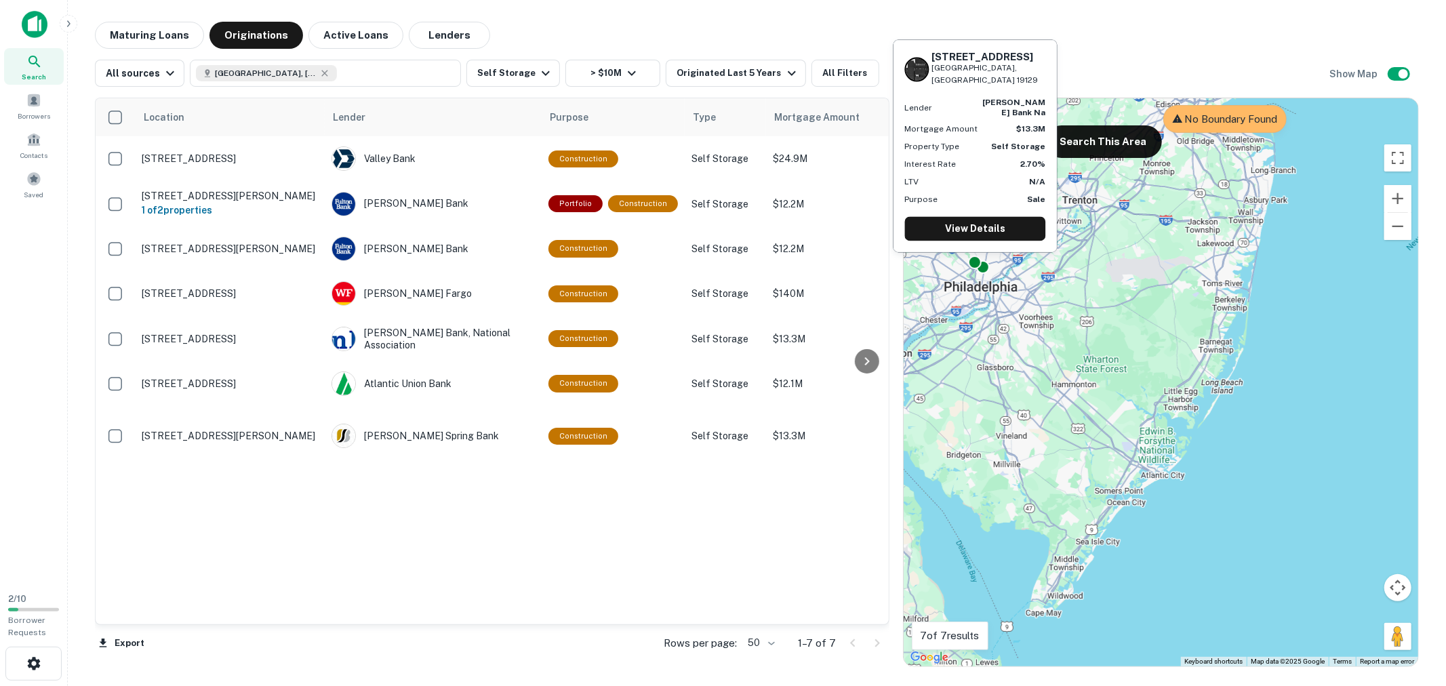
click at [973, 260] on div "[STREET_ADDRESS] Lender [PERSON_NAME] bank na Mortgage Amount $13.3M Property T…" at bounding box center [975, 150] width 167 height 224
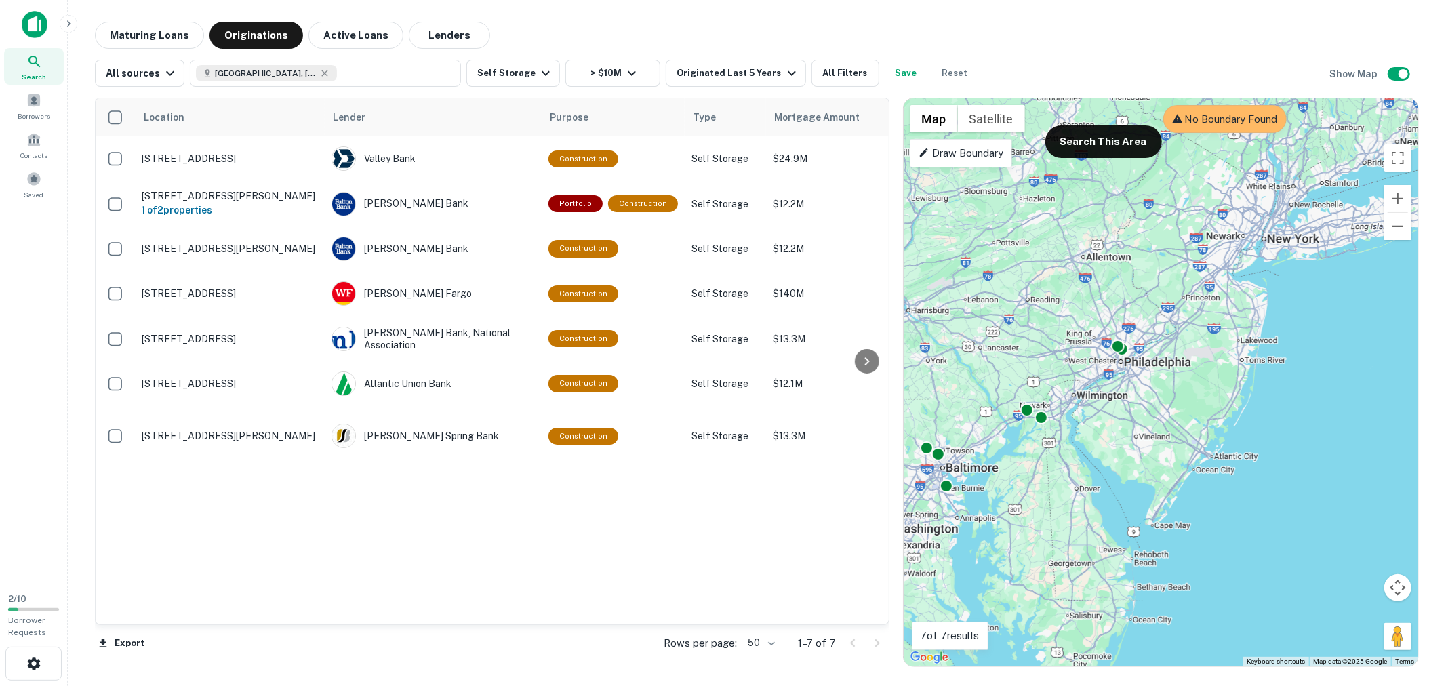
drag, startPoint x: 1103, startPoint y: 506, endPoint x: 1207, endPoint y: 484, distance: 106.7
click at [1207, 484] on div "To activate drag with keyboard, press Alt + Enter. Once in keyboard drag state,…" at bounding box center [1160, 382] width 514 height 568
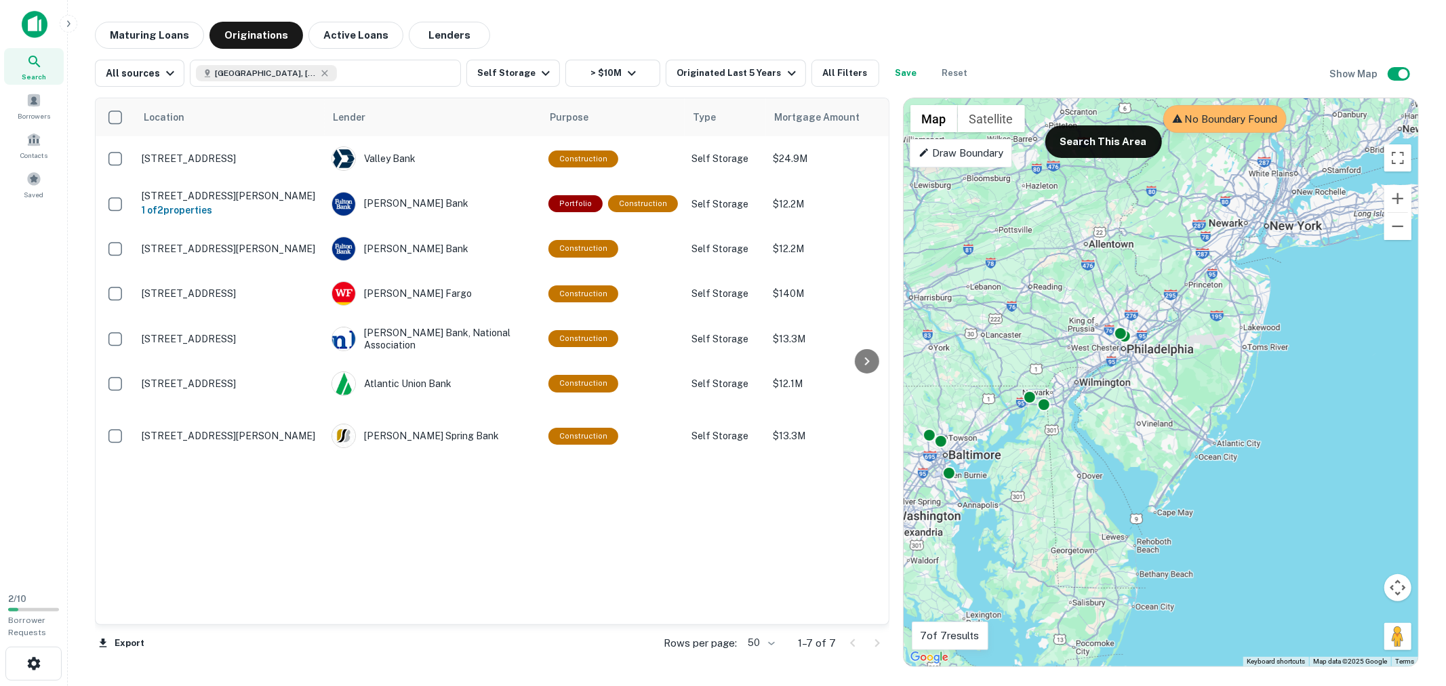
drag, startPoint x: 1143, startPoint y: 476, endPoint x: 1146, endPoint y: 462, distance: 14.6
click at [1146, 462] on div "To activate drag with keyboard, press Alt + Enter. Once in keyboard drag state,…" at bounding box center [1160, 382] width 514 height 568
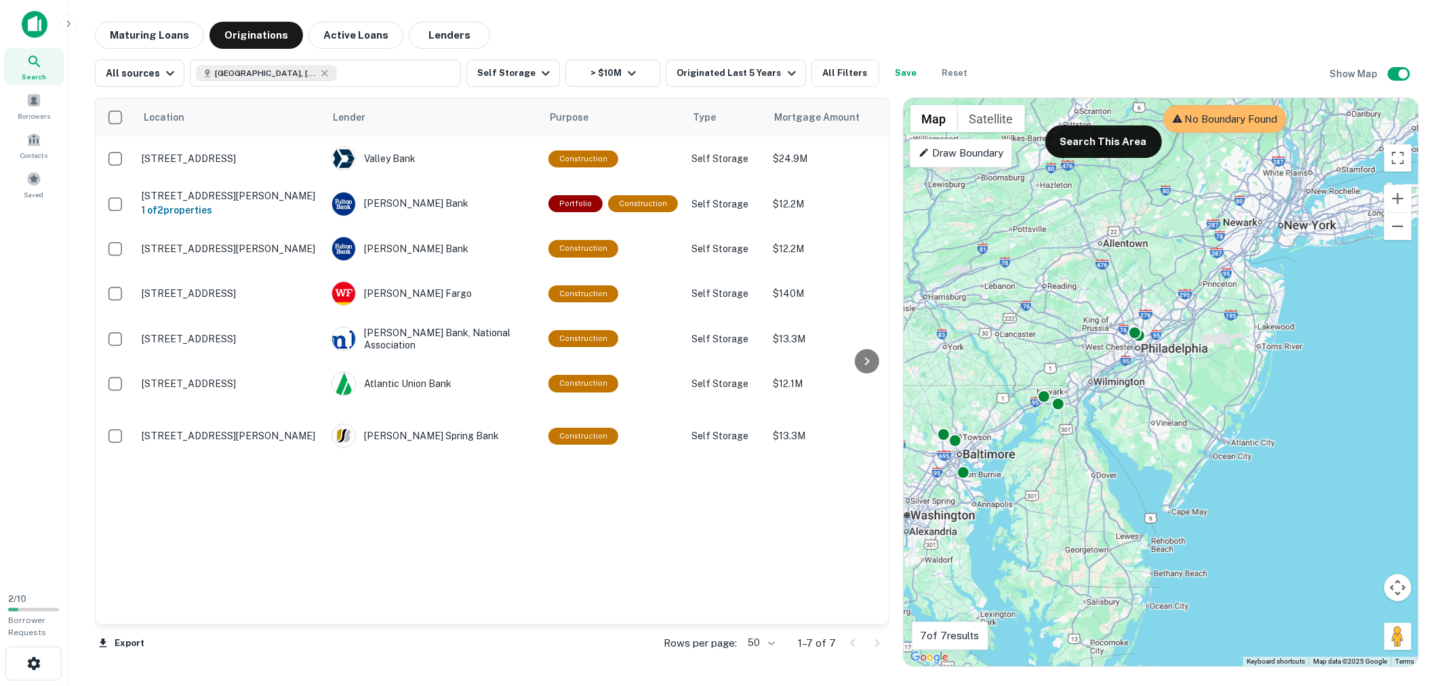
drag, startPoint x: 1121, startPoint y: 468, endPoint x: 1137, endPoint y: 465, distance: 16.0
click at [1137, 468] on div "To activate drag with keyboard, press Alt + Enter. Once in keyboard drag state,…" at bounding box center [1160, 382] width 514 height 568
click at [1113, 150] on button "Search This Area" at bounding box center [1103, 141] width 117 height 33
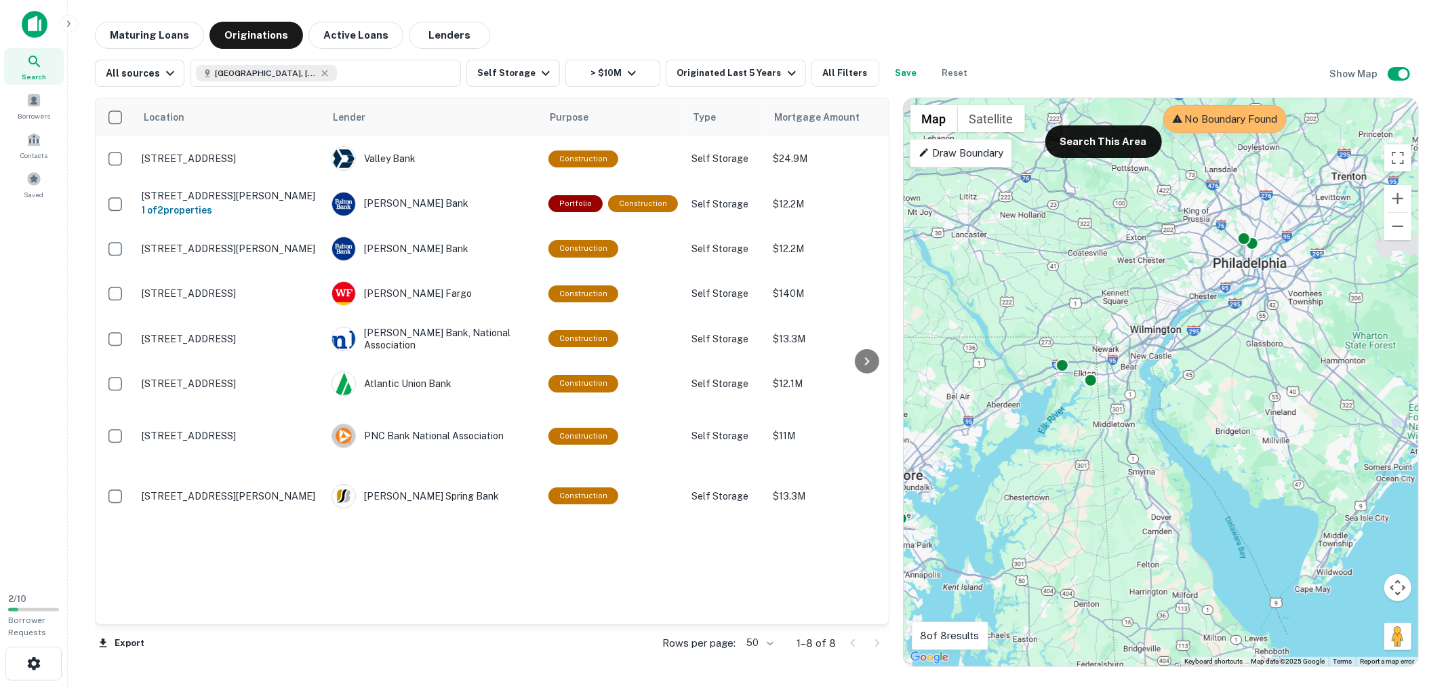
drag, startPoint x: 1080, startPoint y: 434, endPoint x: 1133, endPoint y: 439, distance: 53.1
click at [1133, 439] on div "To activate drag with keyboard, press Alt + Enter. Once in keyboard drag state,…" at bounding box center [1160, 382] width 514 height 568
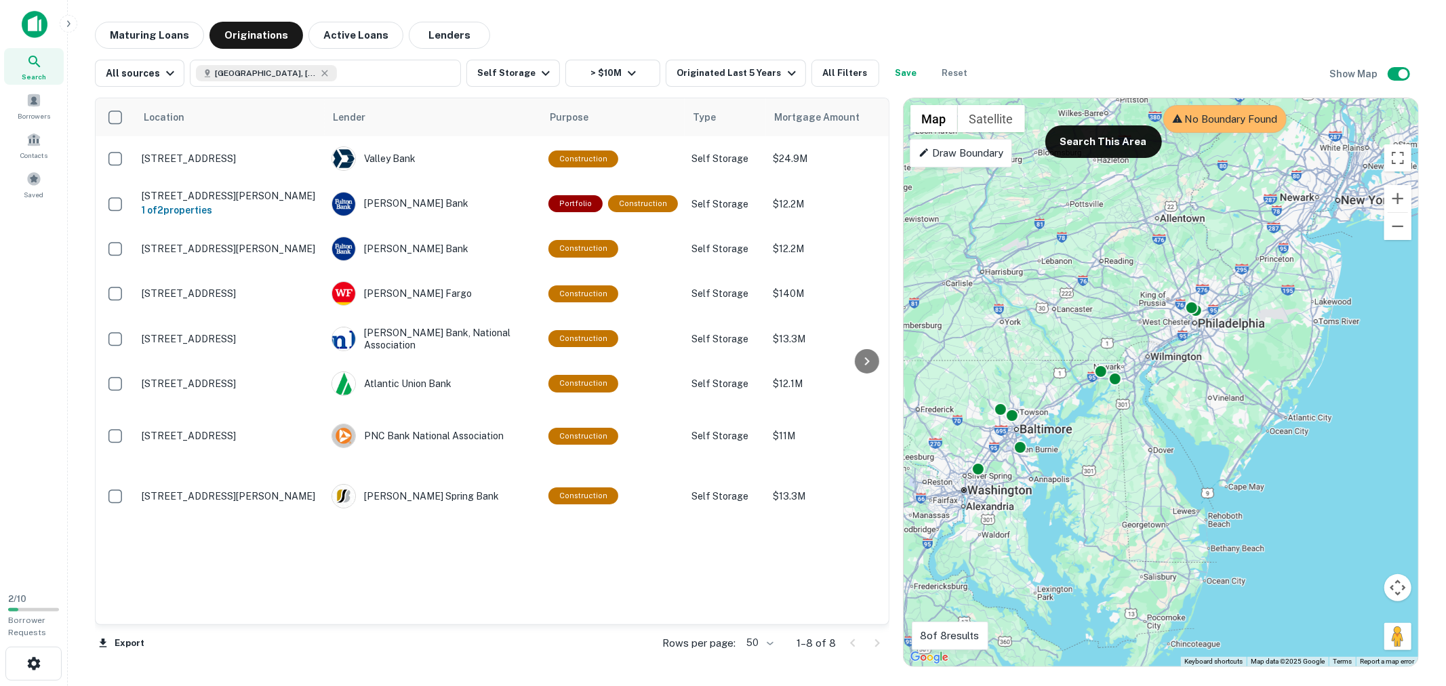
drag, startPoint x: 1191, startPoint y: 429, endPoint x: 1191, endPoint y: 395, distance: 33.9
click at [1191, 395] on div "To activate drag with keyboard, press Alt + Enter. Once in keyboard drag state,…" at bounding box center [1160, 382] width 514 height 568
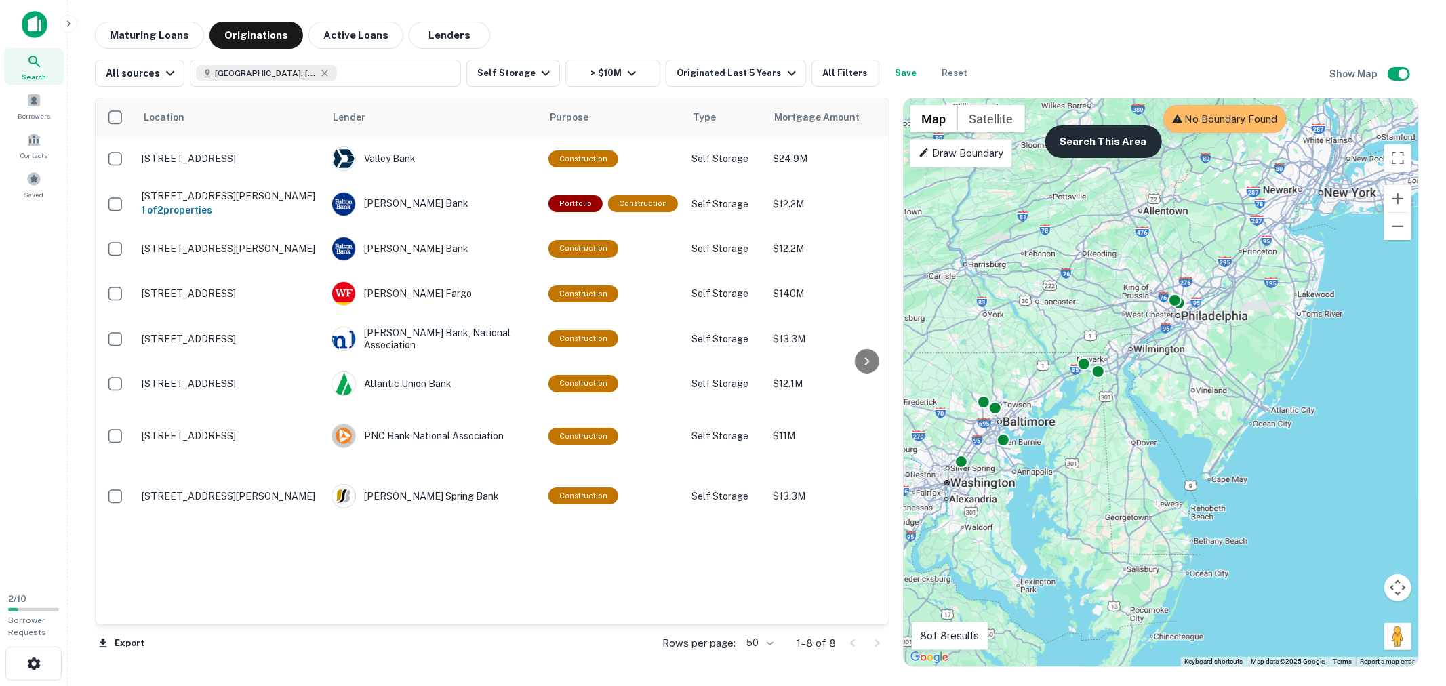
click at [1111, 138] on button "Search This Area" at bounding box center [1103, 141] width 117 height 33
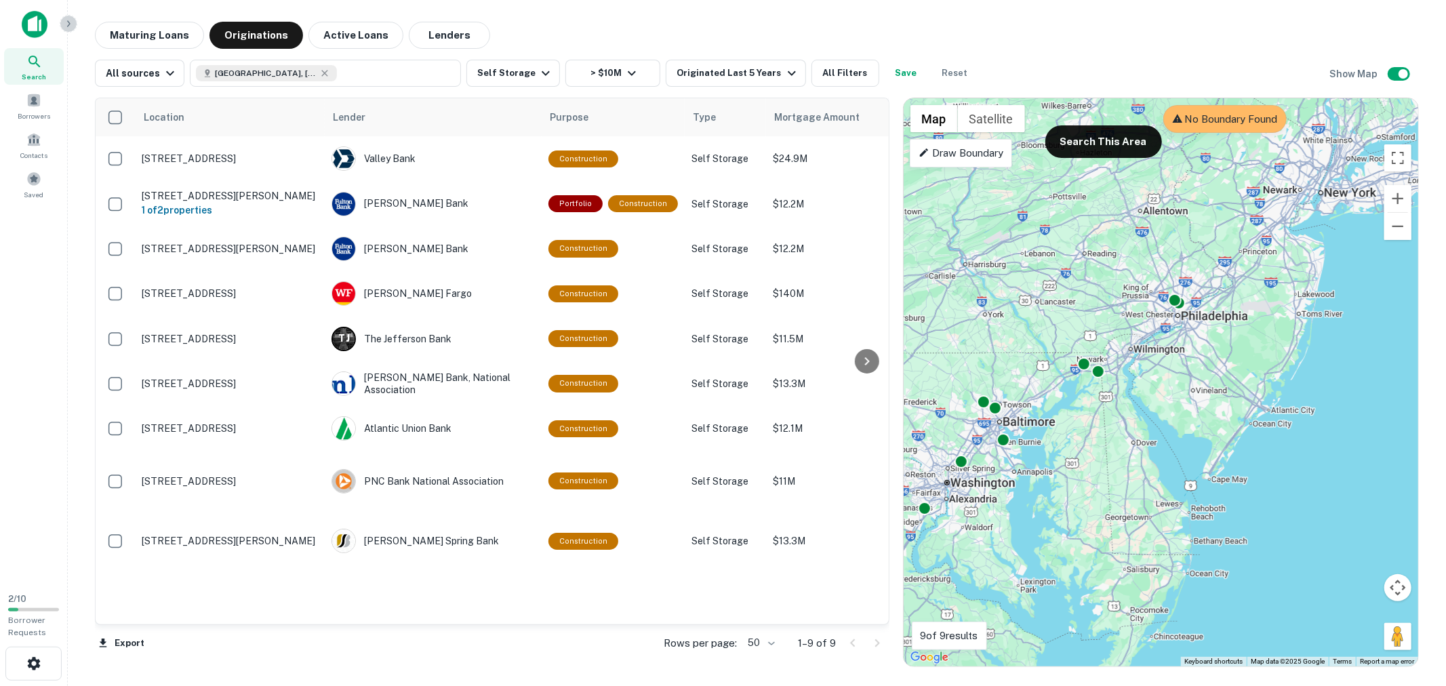
click at [63, 21] on icon "button" at bounding box center [68, 23] width 11 height 11
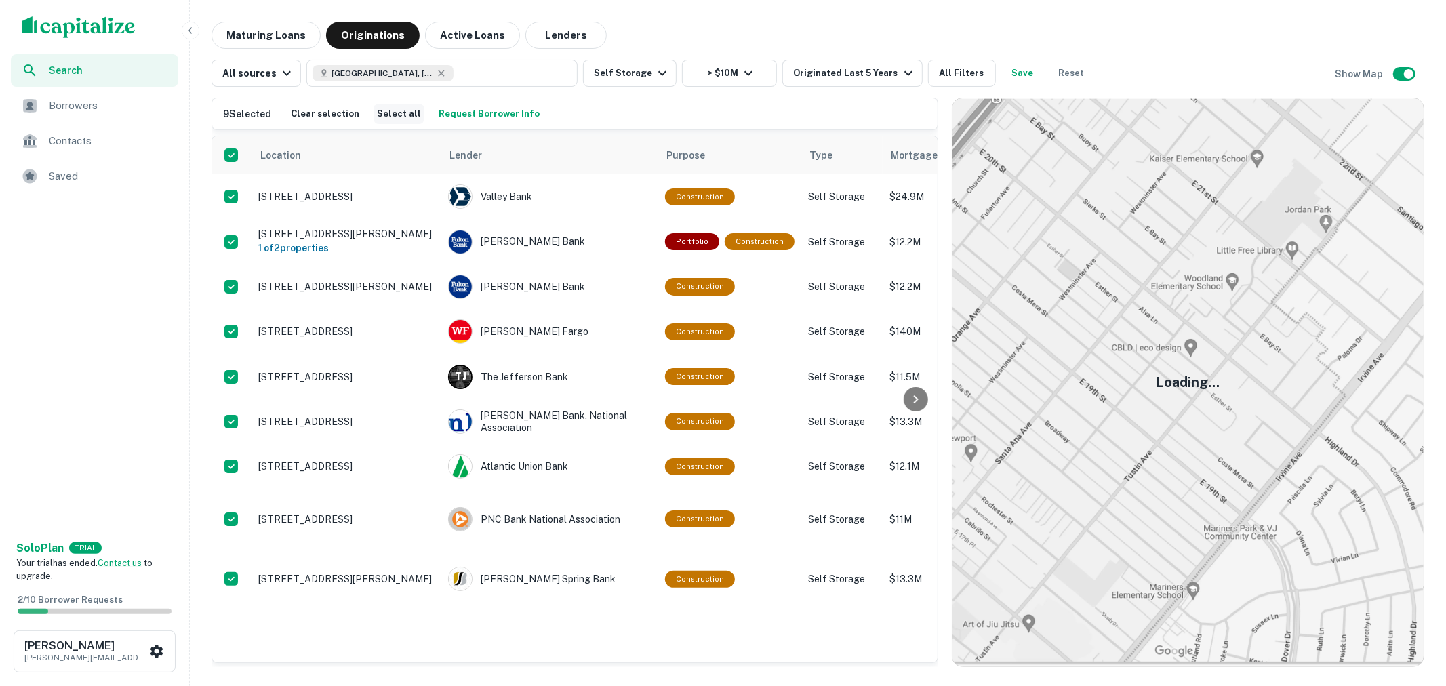
click at [386, 114] on button "Select all" at bounding box center [398, 114] width 51 height 20
